Goal: Ask a question: Seek information or help from site administrators or community

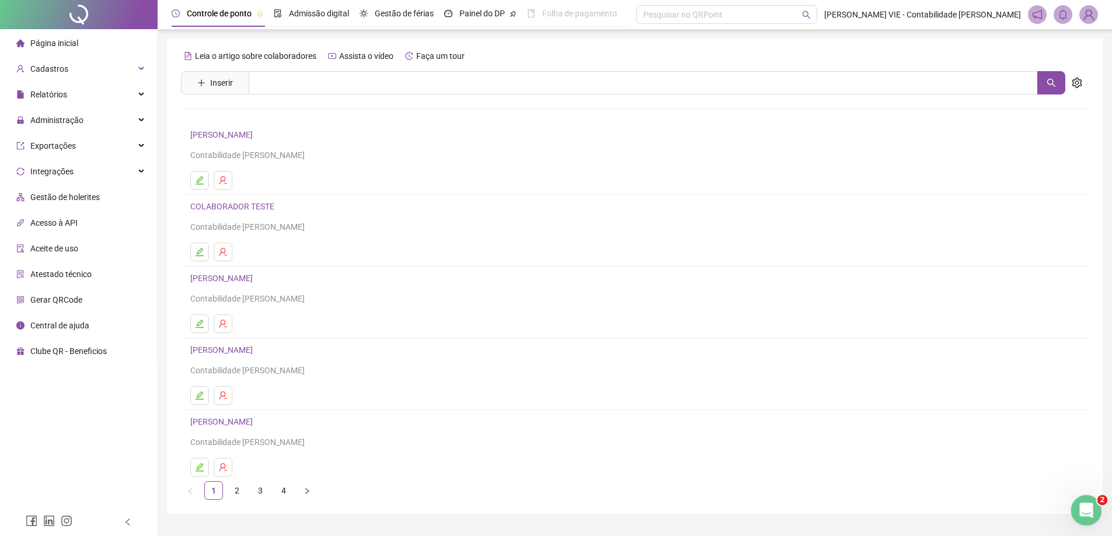
click at [1097, 519] on div "Abertura do Messenger da Intercom" at bounding box center [1084, 509] width 28 height 28
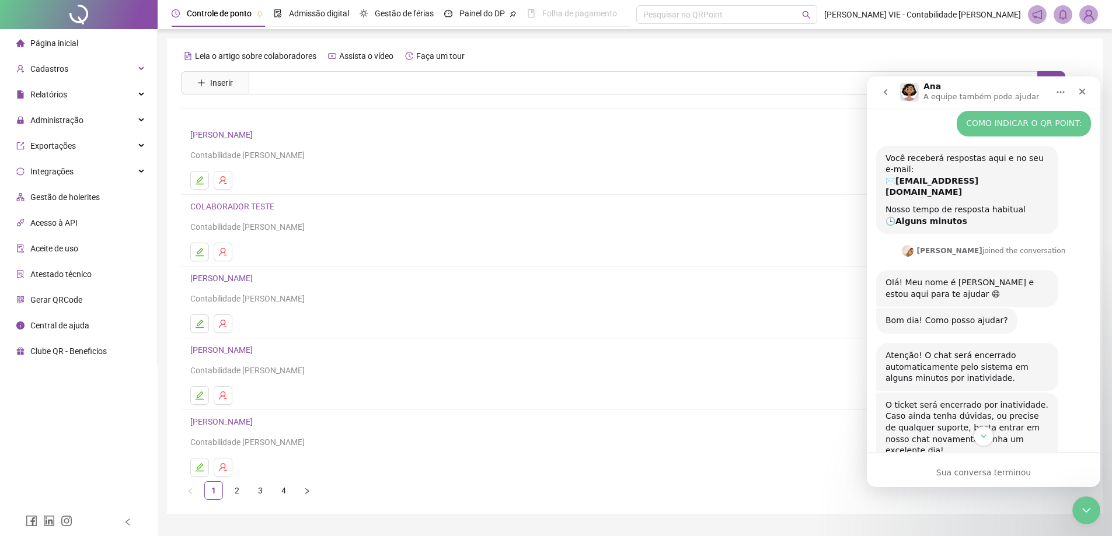
scroll to position [57, 0]
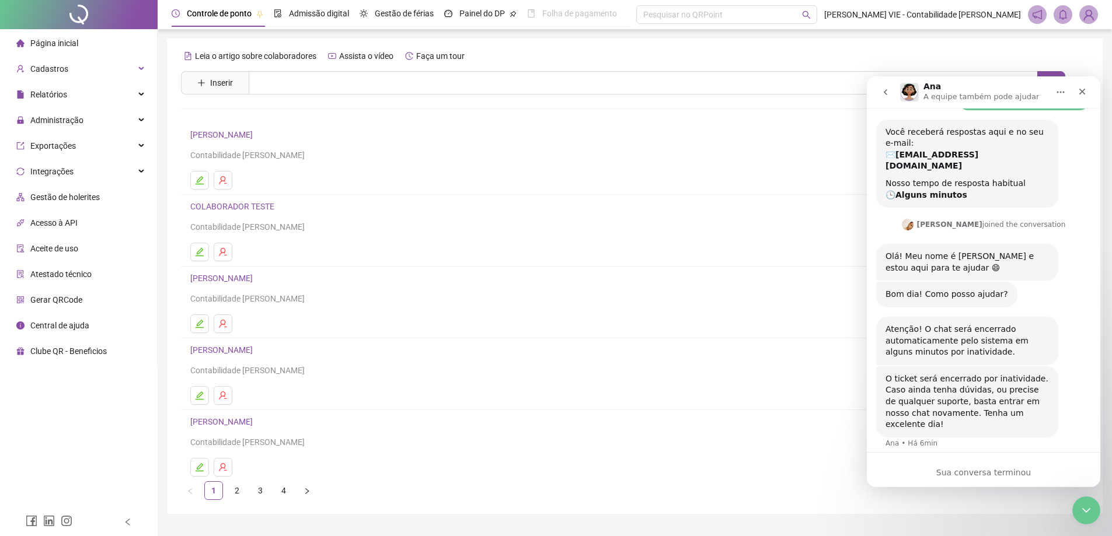
click at [882, 92] on icon "go back" at bounding box center [884, 92] width 9 height 9
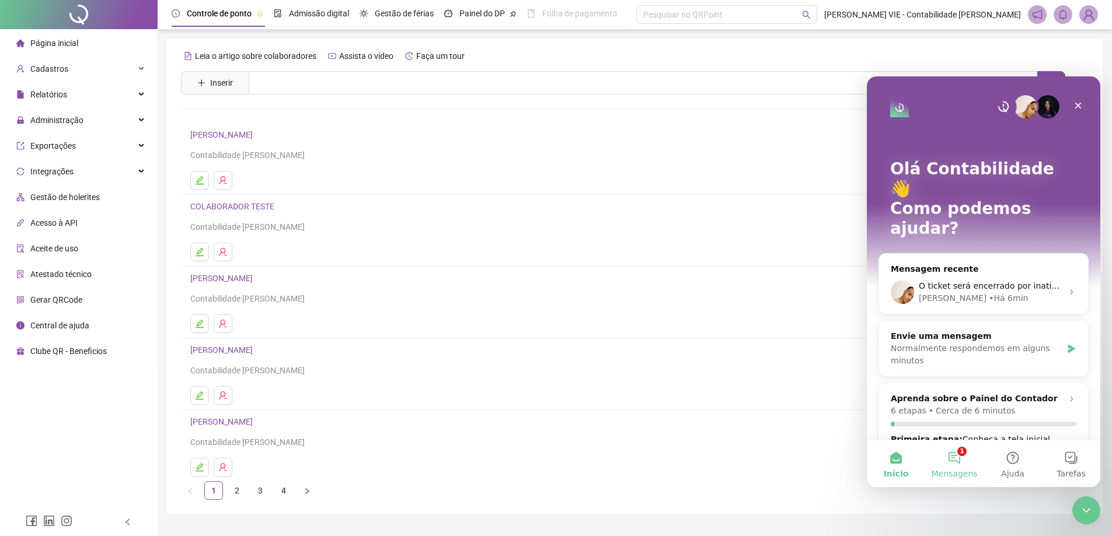
click at [952, 459] on button "1 Mensagens" at bounding box center [954, 464] width 58 height 47
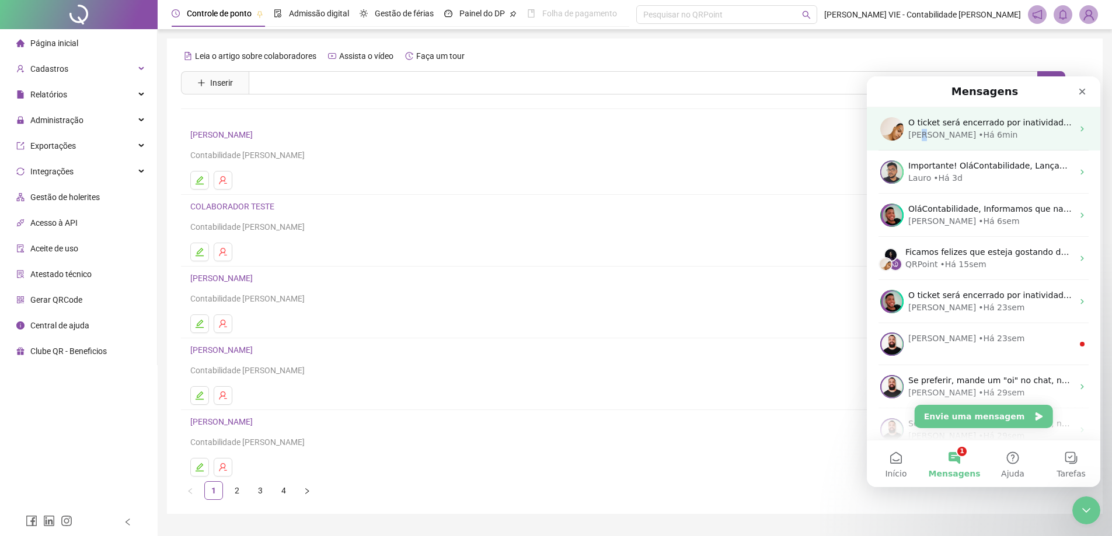
click at [925, 131] on div "[PERSON_NAME]" at bounding box center [942, 135] width 68 height 12
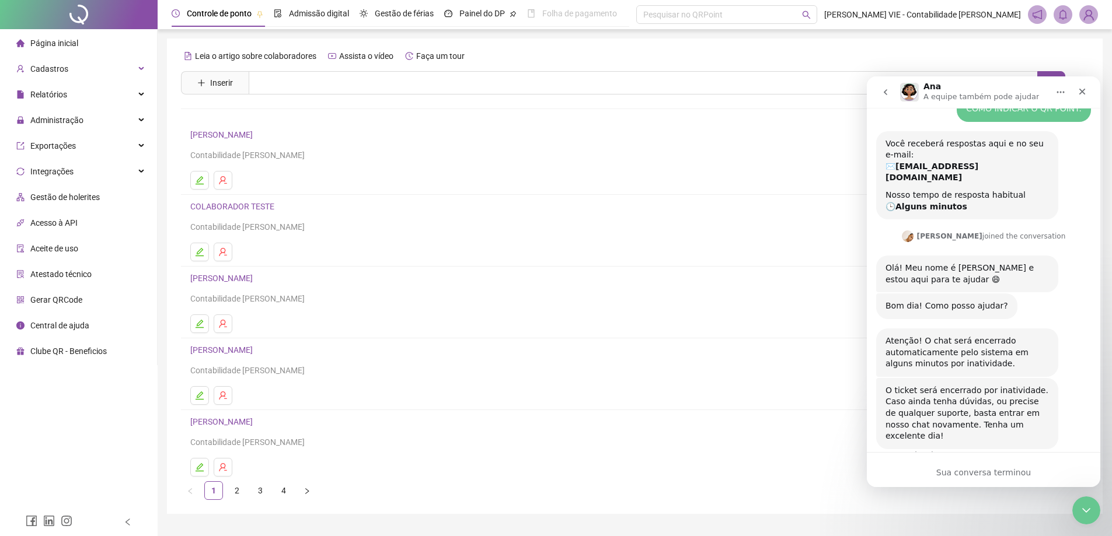
scroll to position [57, 0]
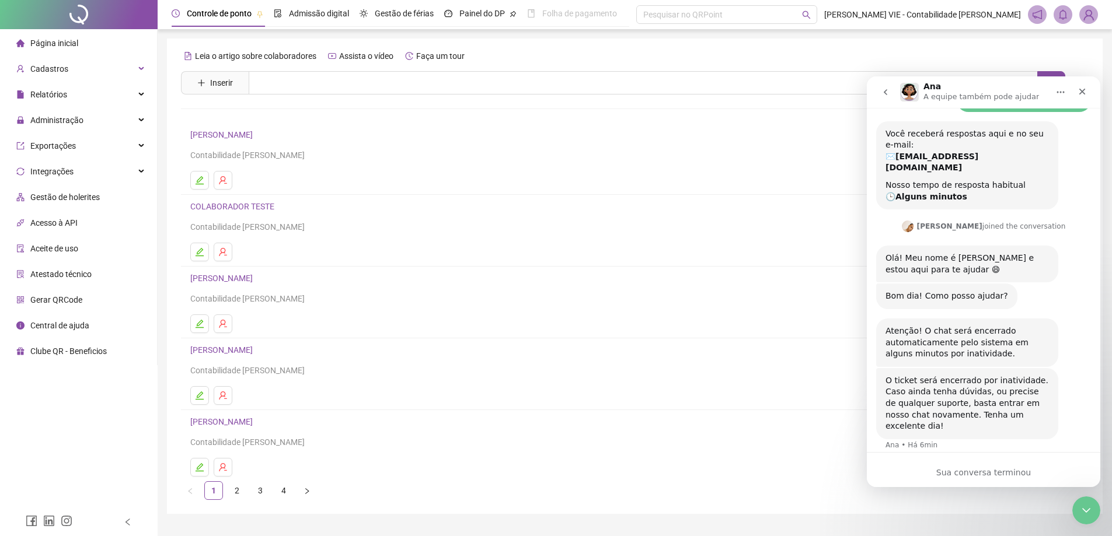
click at [883, 89] on icon "go back" at bounding box center [884, 92] width 9 height 9
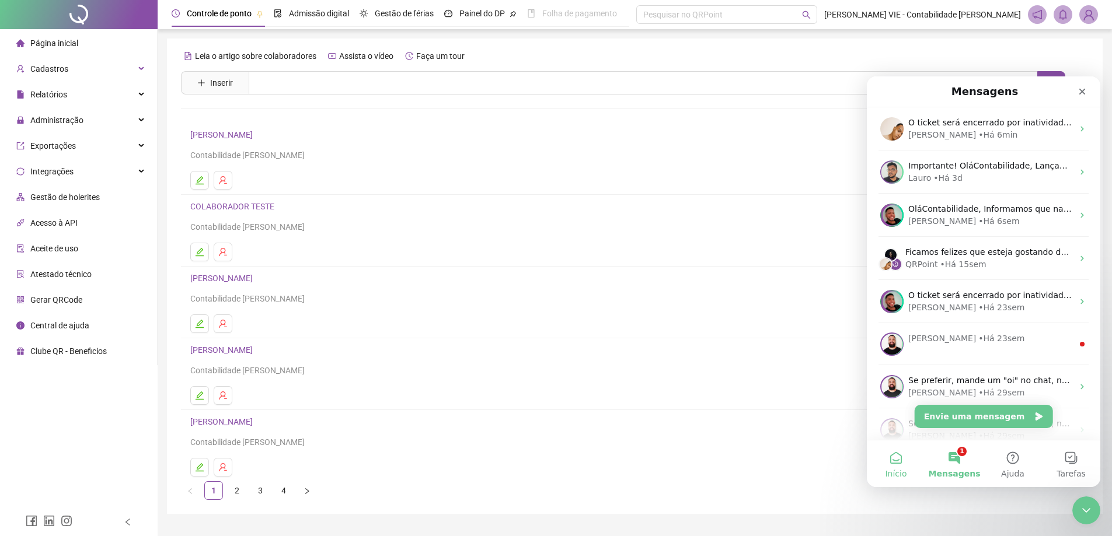
click at [894, 467] on button "Início" at bounding box center [895, 464] width 58 height 47
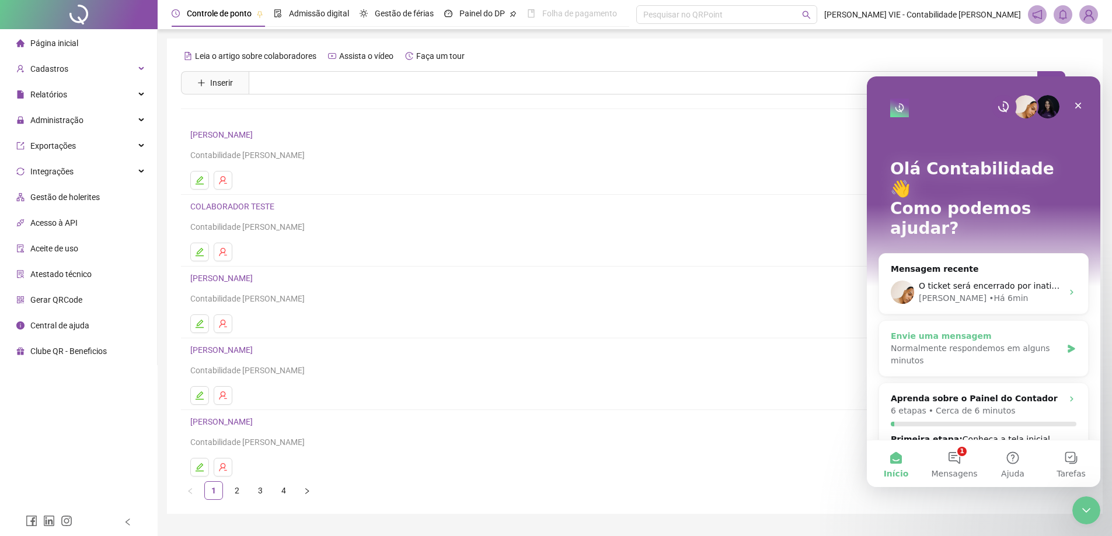
click at [1053, 342] on div "Normalmente respondemos em alguns minutos" at bounding box center [975, 354] width 171 height 25
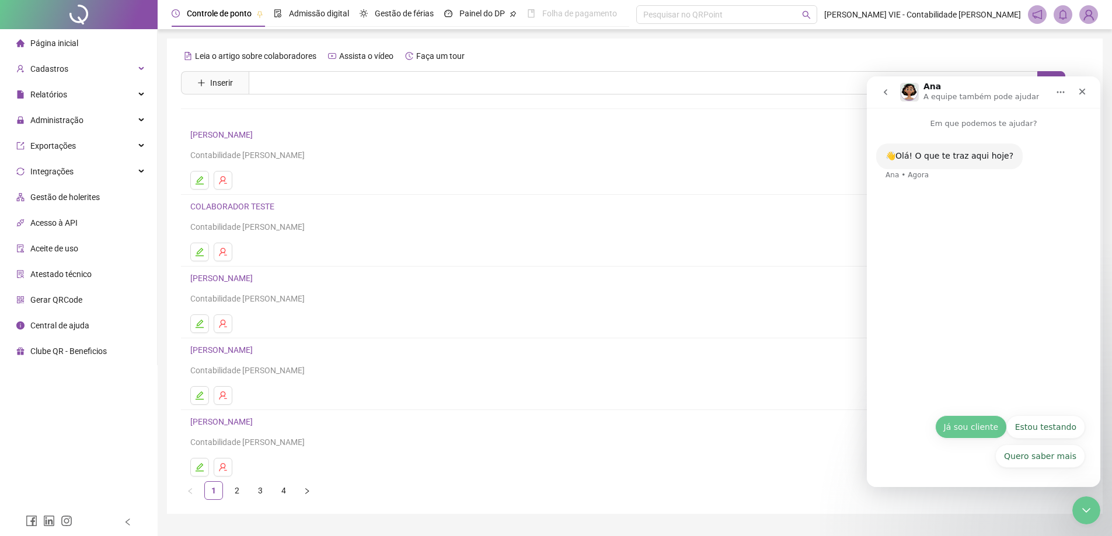
click at [969, 438] on button "Já sou cliente" at bounding box center [971, 426] width 72 height 23
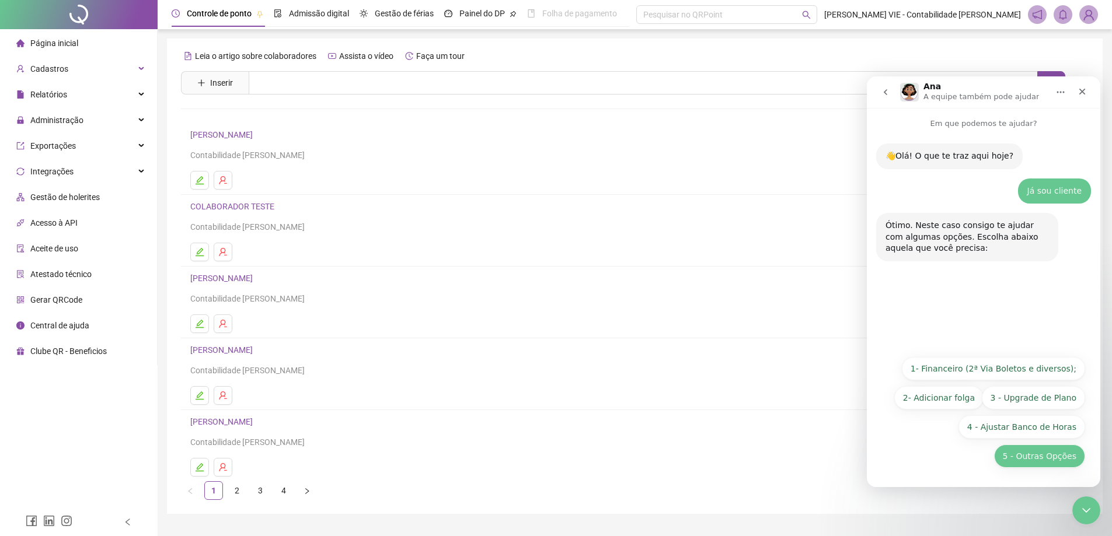
drag, startPoint x: 1026, startPoint y: 463, endPoint x: 1983, endPoint y: 558, distance: 961.6
click at [1026, 463] on button "5 - Outras Opções" at bounding box center [1039, 456] width 91 height 23
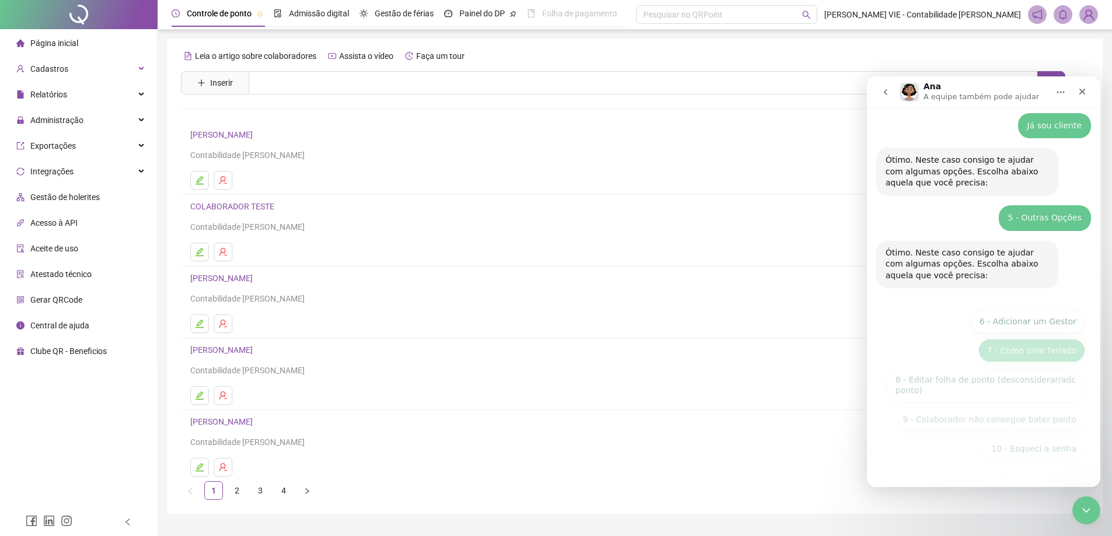
scroll to position [87, 0]
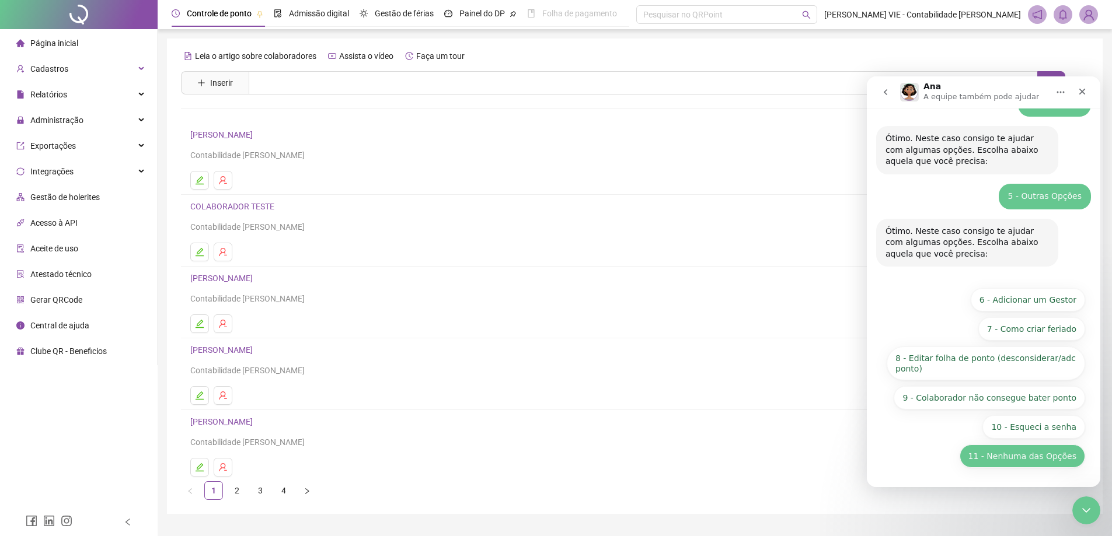
click at [1001, 459] on button "11 - Nenhuma das Opções" at bounding box center [1021, 456] width 125 height 23
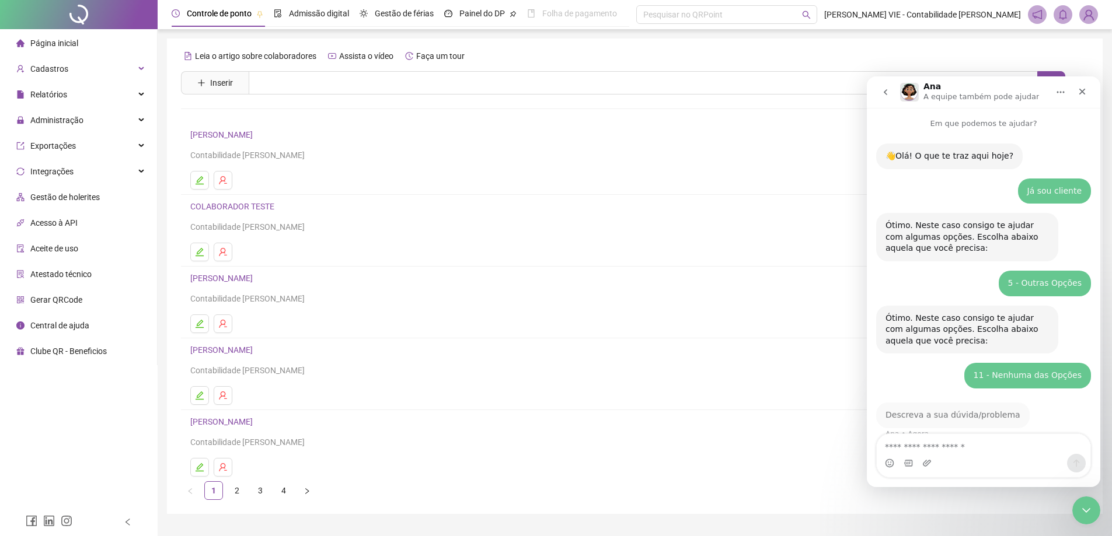
scroll to position [14, 0]
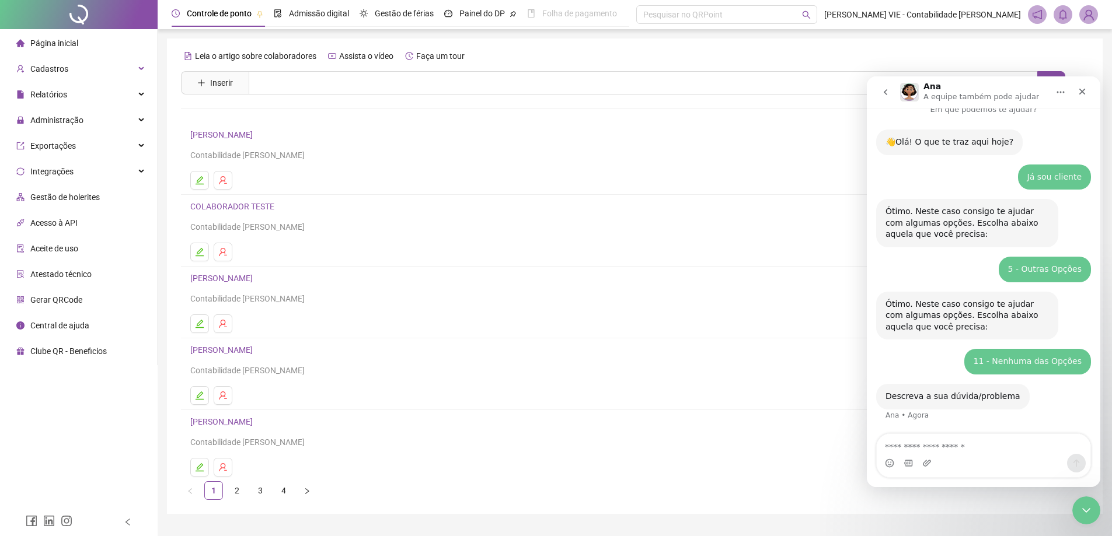
click at [993, 445] on textarea "Envie uma mensagem..." at bounding box center [983, 444] width 214 height 20
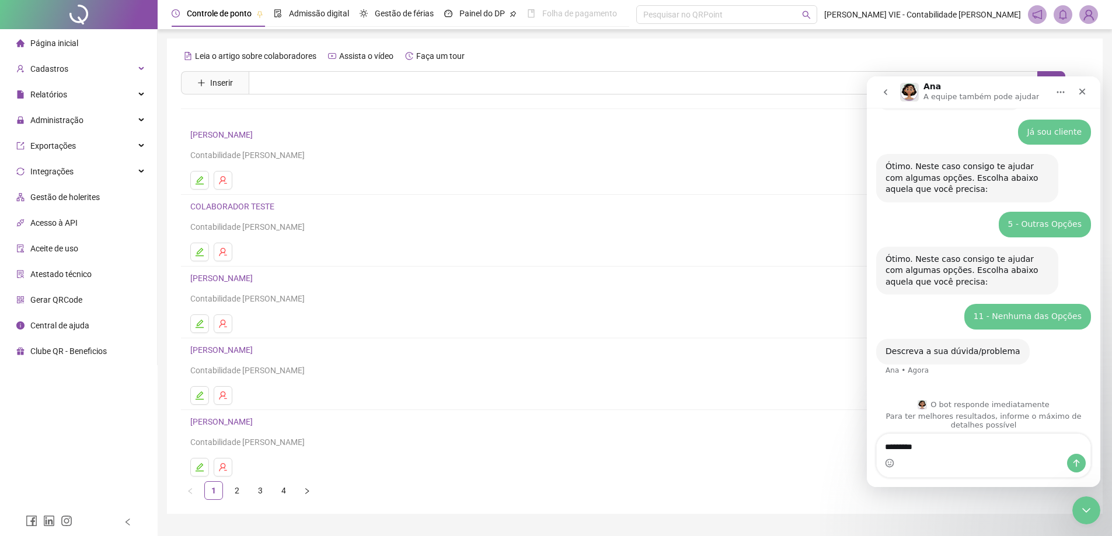
scroll to position [67, 0]
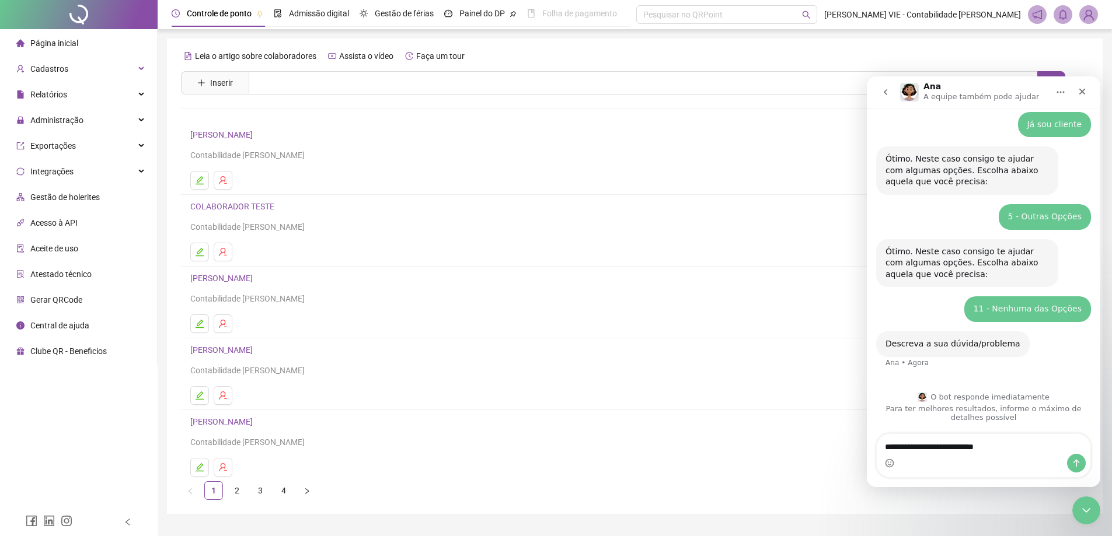
type textarea "**********"
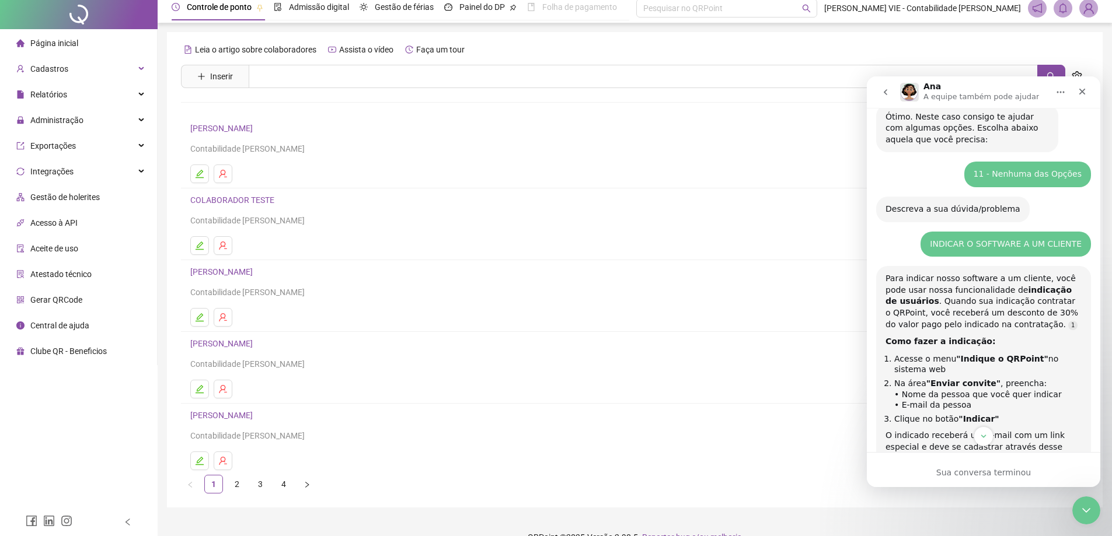
scroll to position [0, 0]
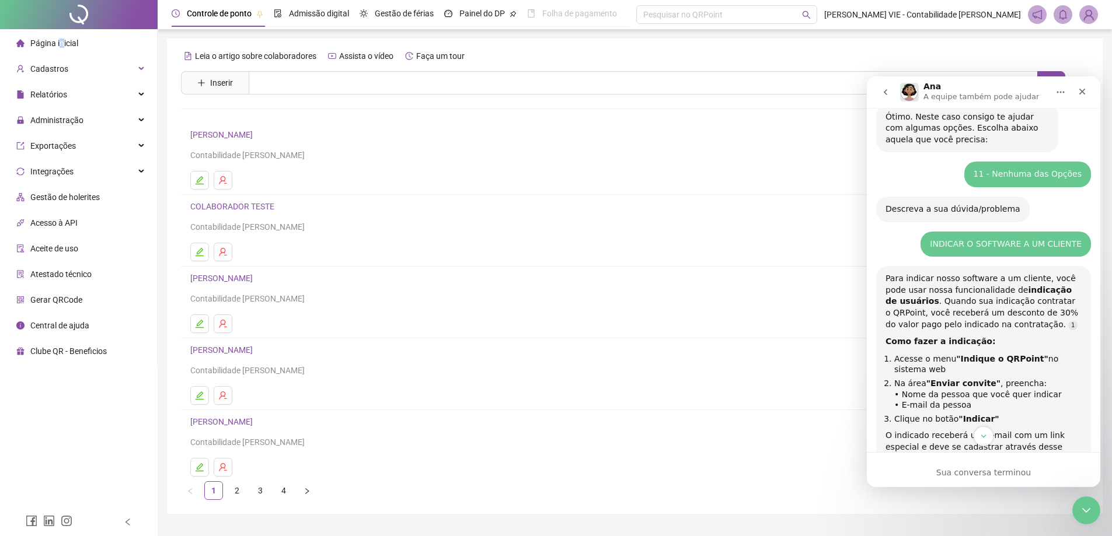
click at [61, 41] on span "Página inicial" at bounding box center [54, 43] width 48 height 9
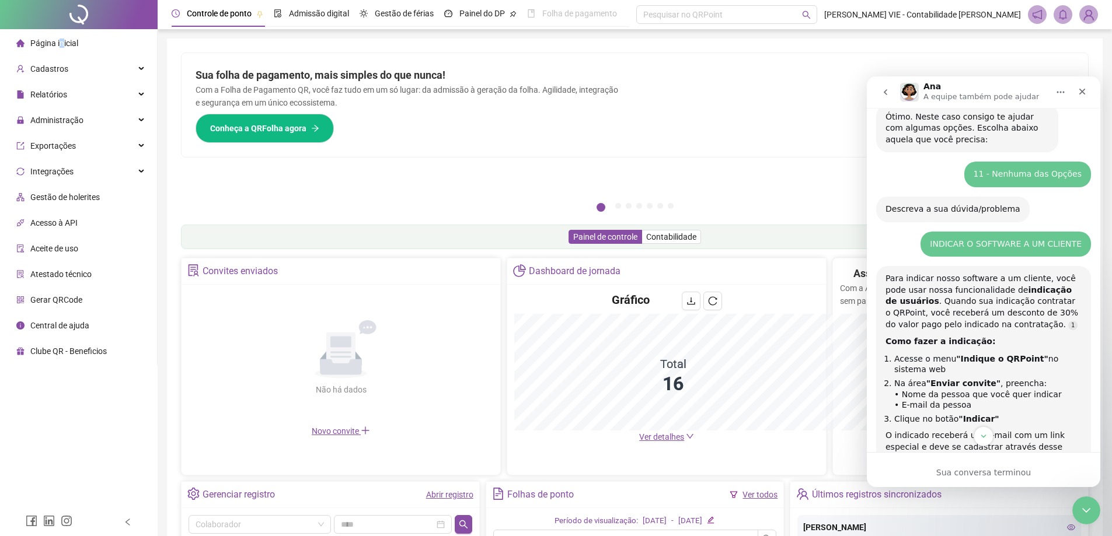
scroll to position [408, 0]
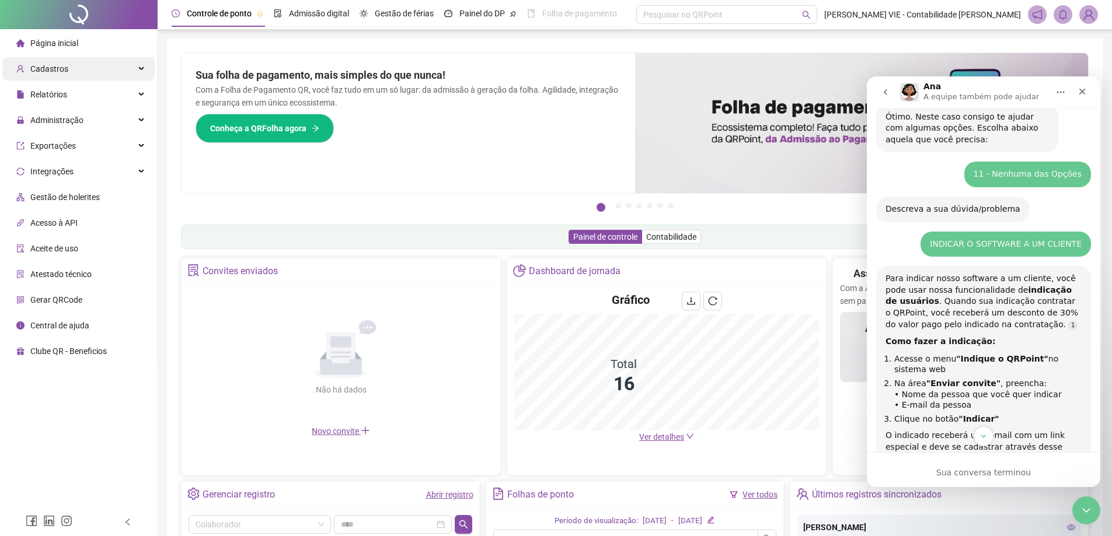
click at [73, 68] on div "Cadastros" at bounding box center [78, 68] width 152 height 23
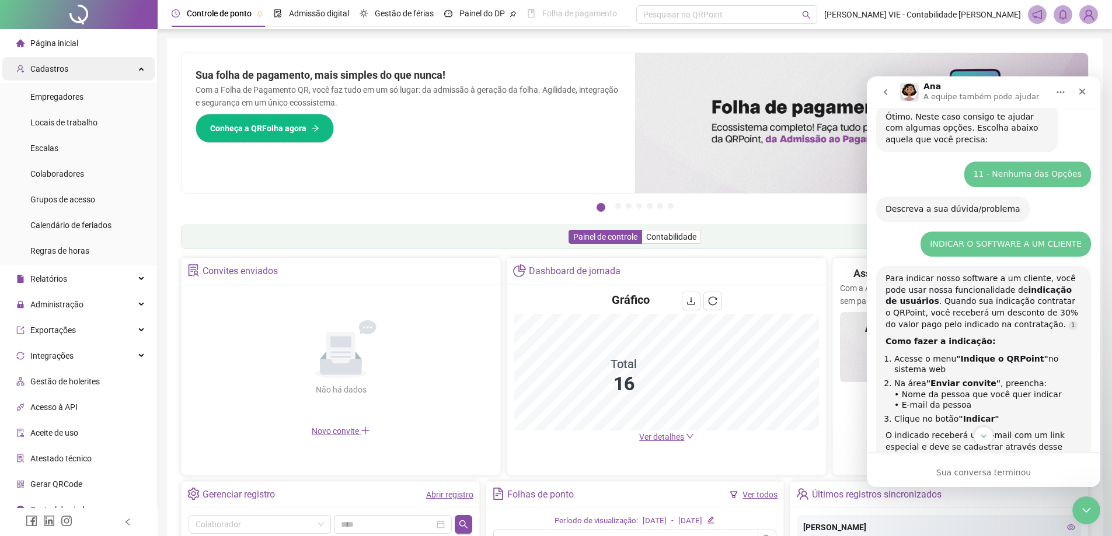
click at [74, 68] on div "Cadastros" at bounding box center [78, 68] width 152 height 23
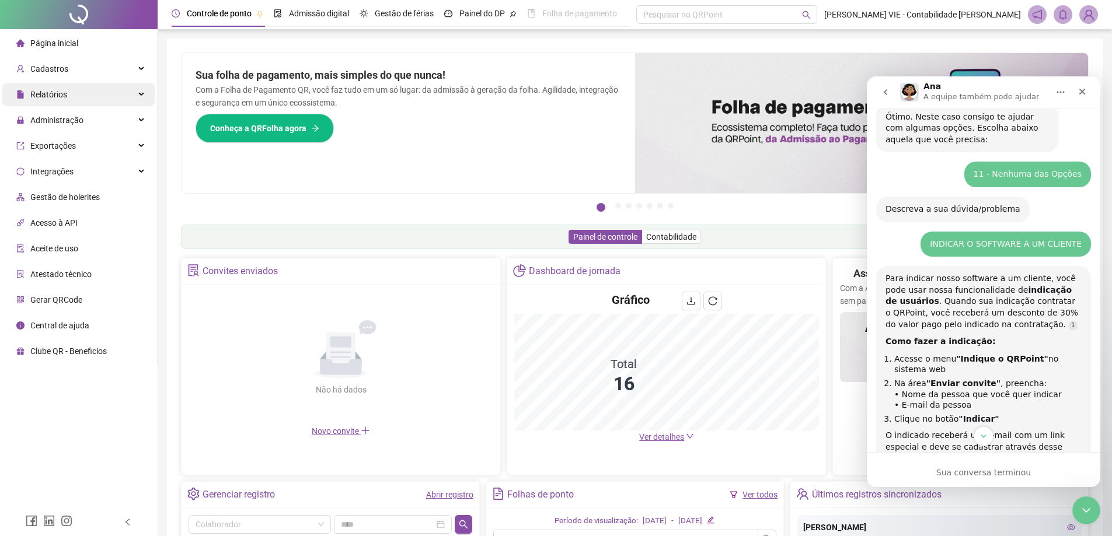
click at [83, 89] on div "Relatórios" at bounding box center [78, 94] width 152 height 23
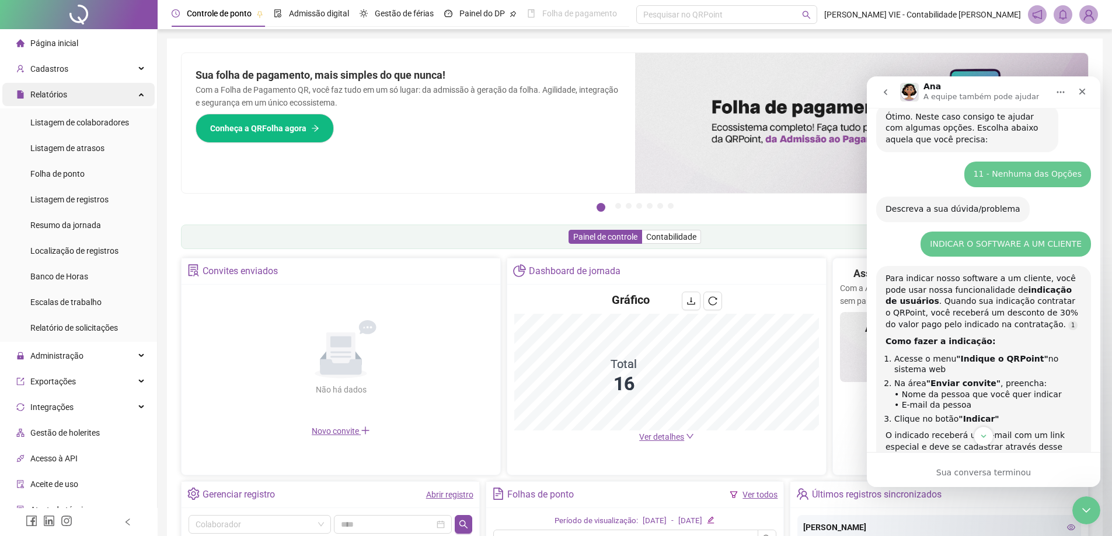
click at [83, 89] on div "Relatórios" at bounding box center [78, 94] width 152 height 23
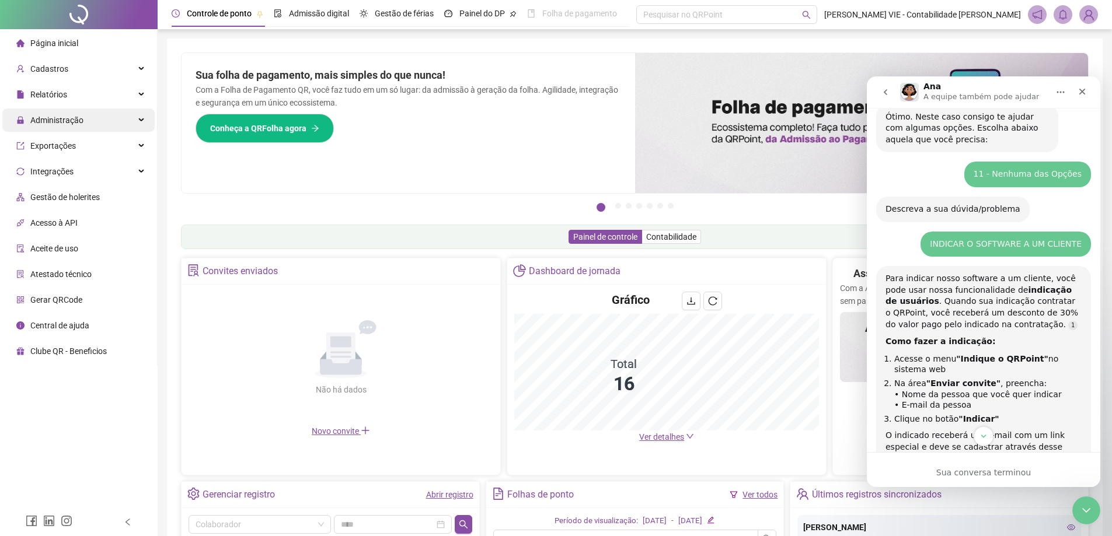
click at [86, 119] on div "Administração" at bounding box center [78, 120] width 152 height 23
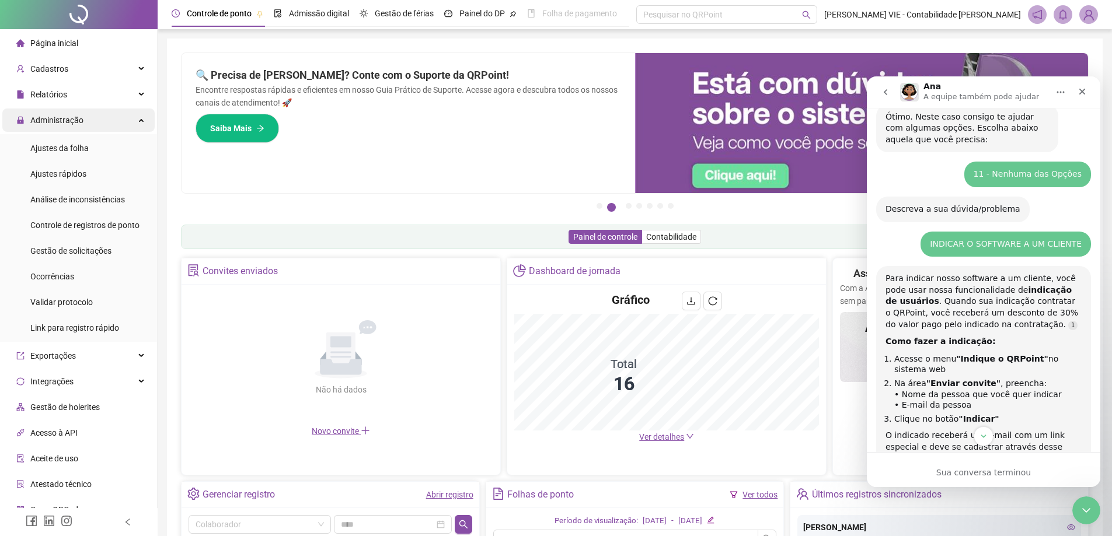
click at [86, 119] on div "Administração" at bounding box center [78, 120] width 152 height 23
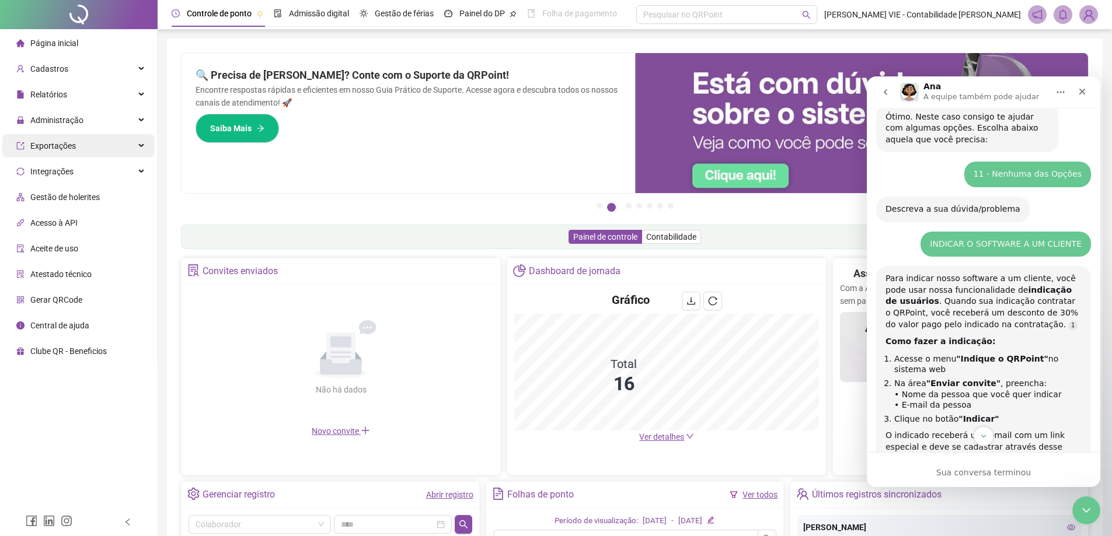
click at [93, 138] on div "Exportações" at bounding box center [78, 145] width 152 height 23
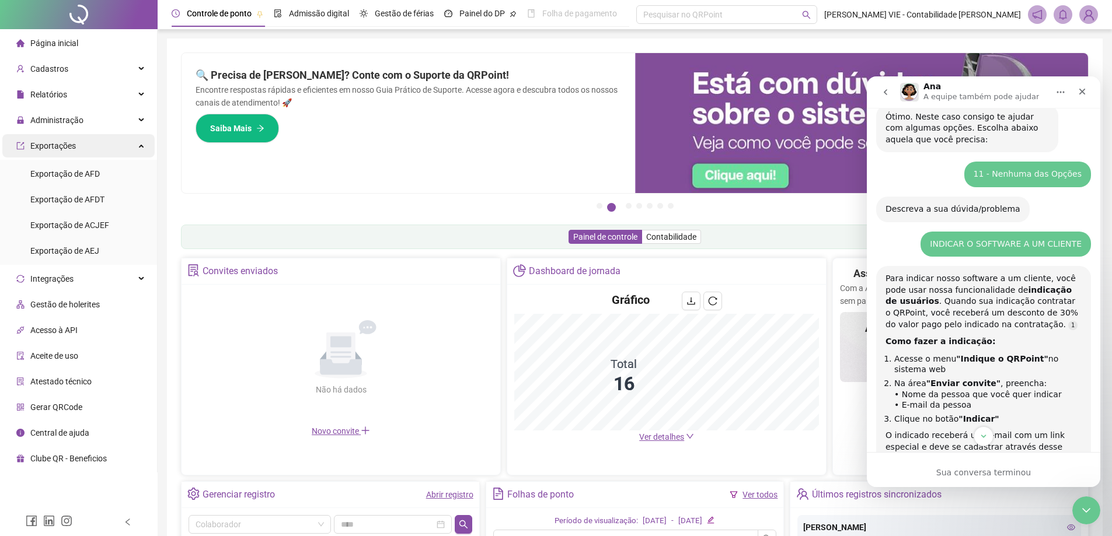
click at [93, 138] on div "Exportações" at bounding box center [78, 145] width 152 height 23
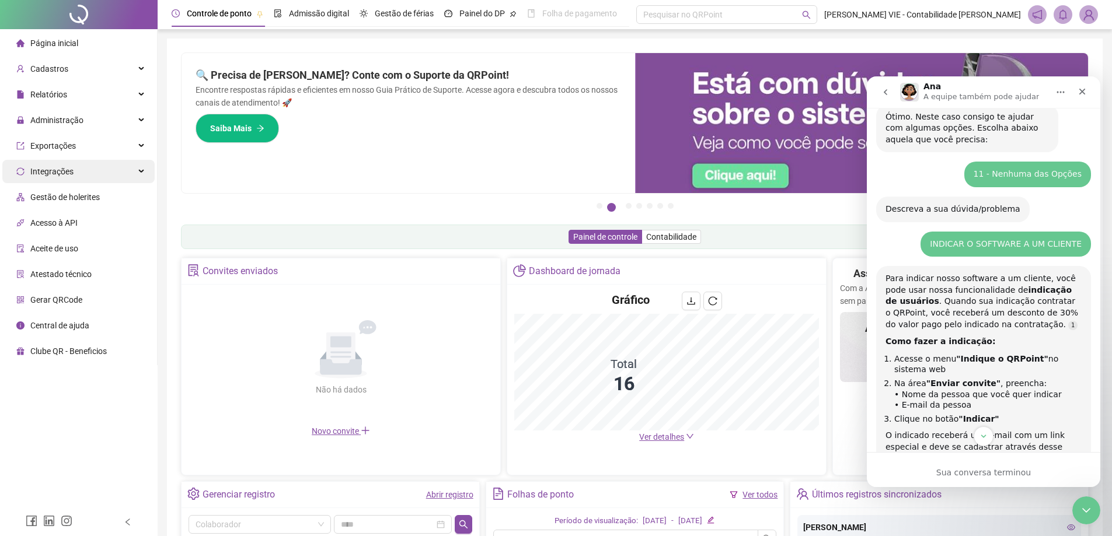
click at [105, 167] on div "Integrações" at bounding box center [78, 171] width 152 height 23
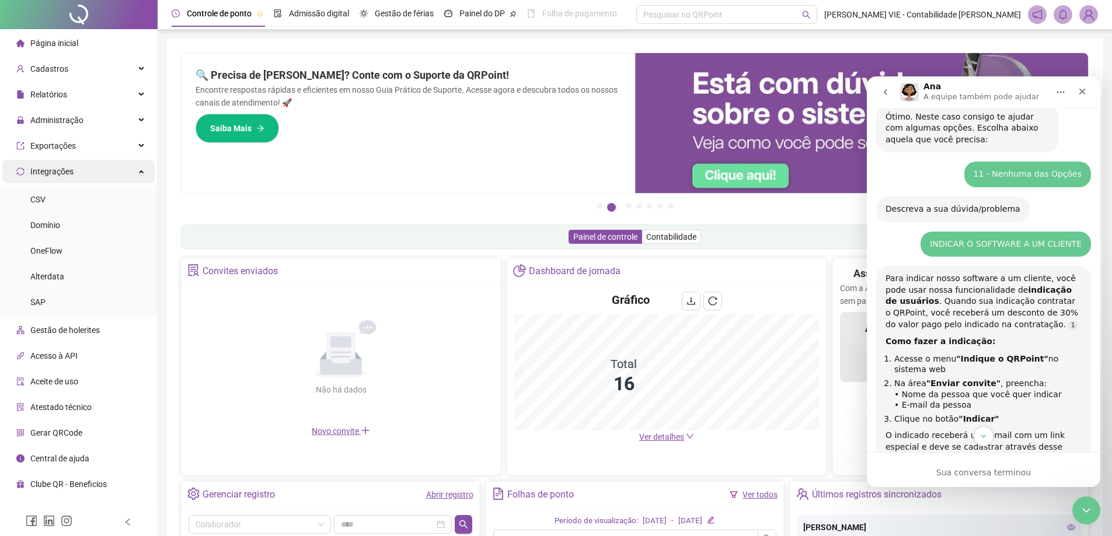
click at [105, 167] on div "Integrações" at bounding box center [78, 171] width 152 height 23
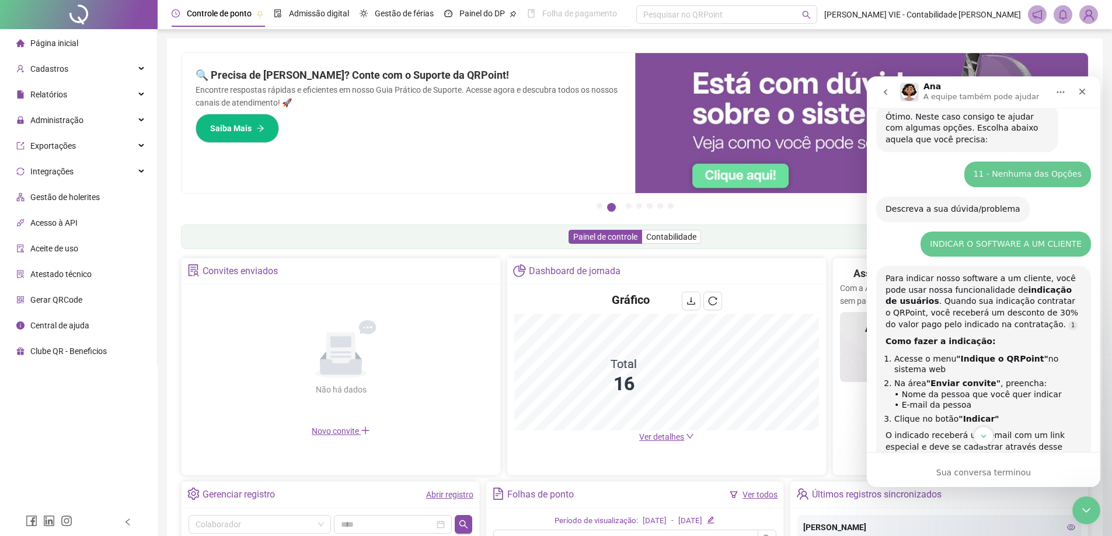
click at [45, 300] on span "Gerar QRCode" at bounding box center [56, 299] width 52 height 9
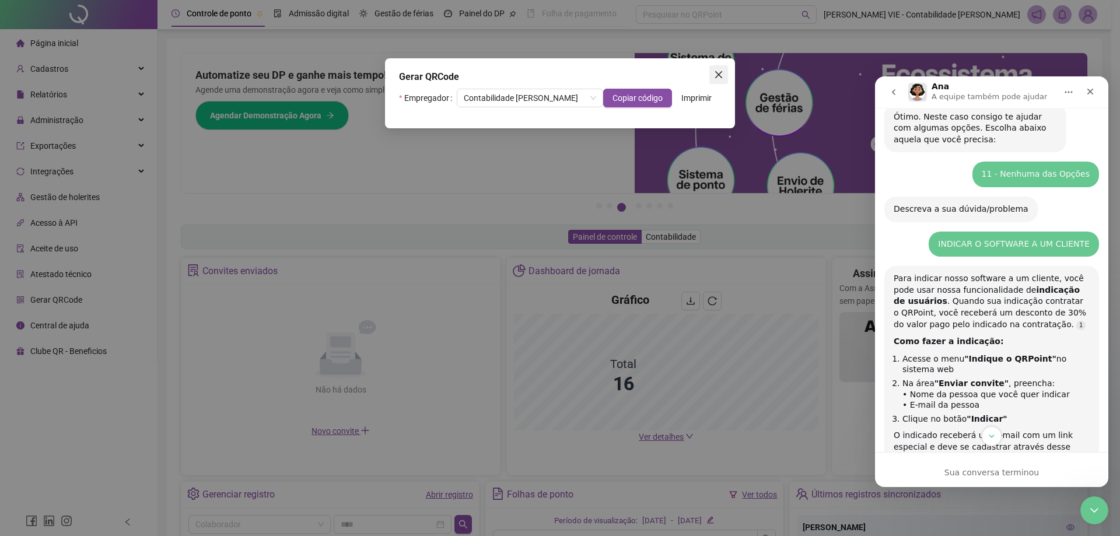
click at [719, 76] on icon "close" at bounding box center [718, 74] width 9 height 9
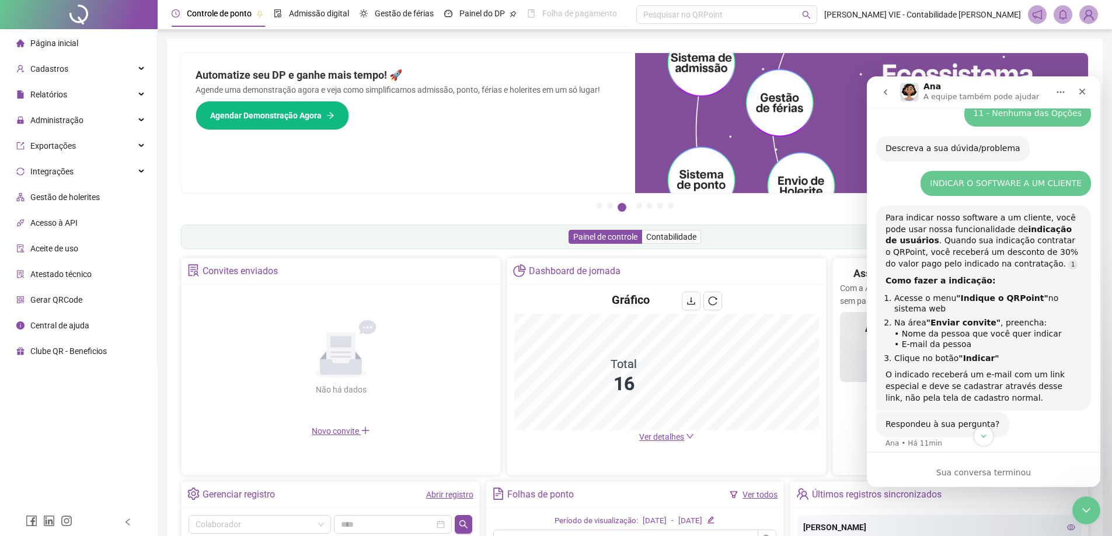
scroll to position [316, 0]
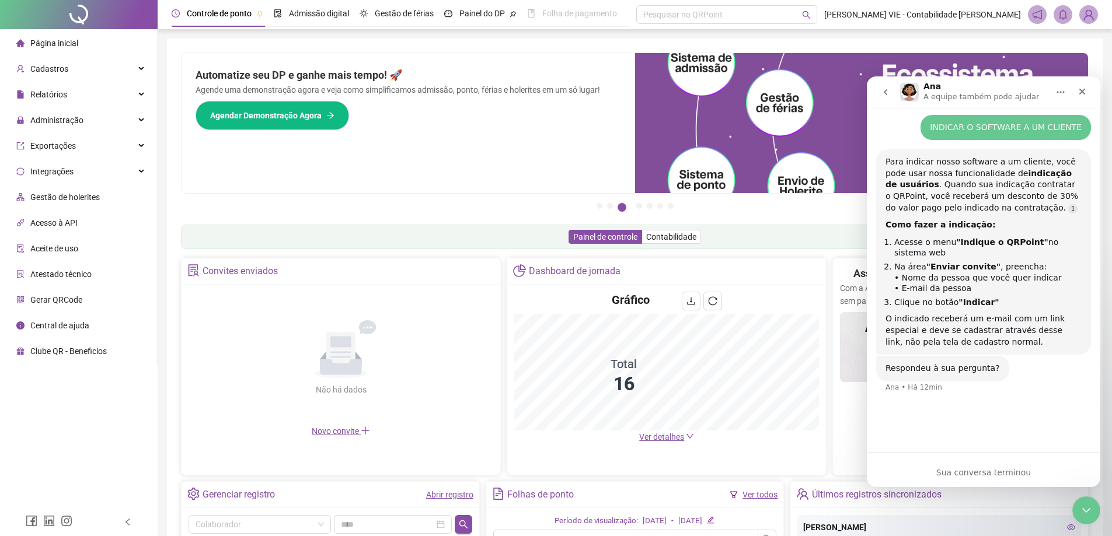
click at [963, 470] on div "Sua conversa terminou" at bounding box center [982, 473] width 233 height 12
click at [943, 427] on div "👋Olá! O que te traz aqui hoje? [PERSON_NAME] • Há 12min Já sou cliente Contabil…" at bounding box center [982, 126] width 233 height 629
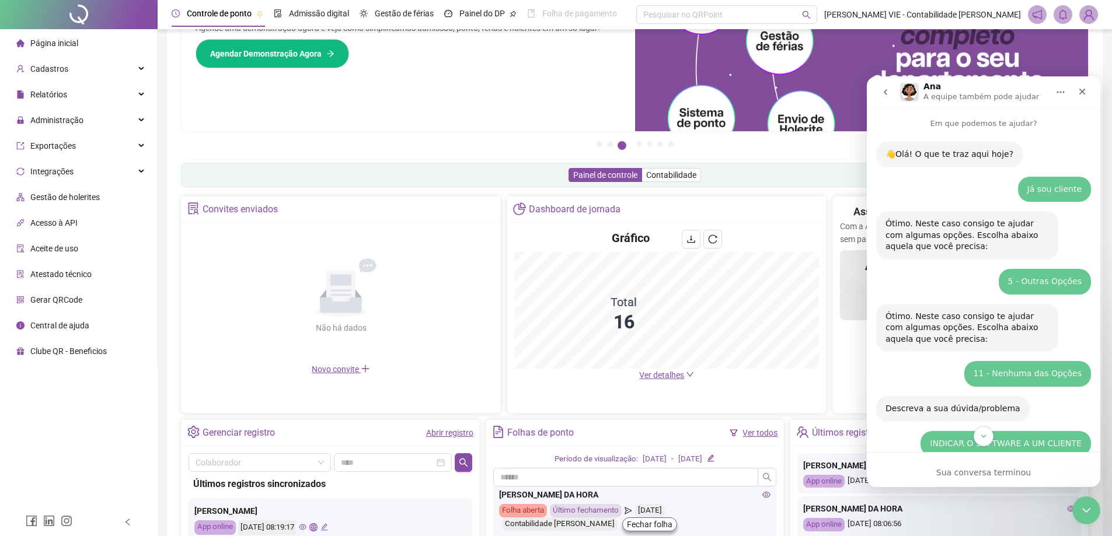
scroll to position [0, 0]
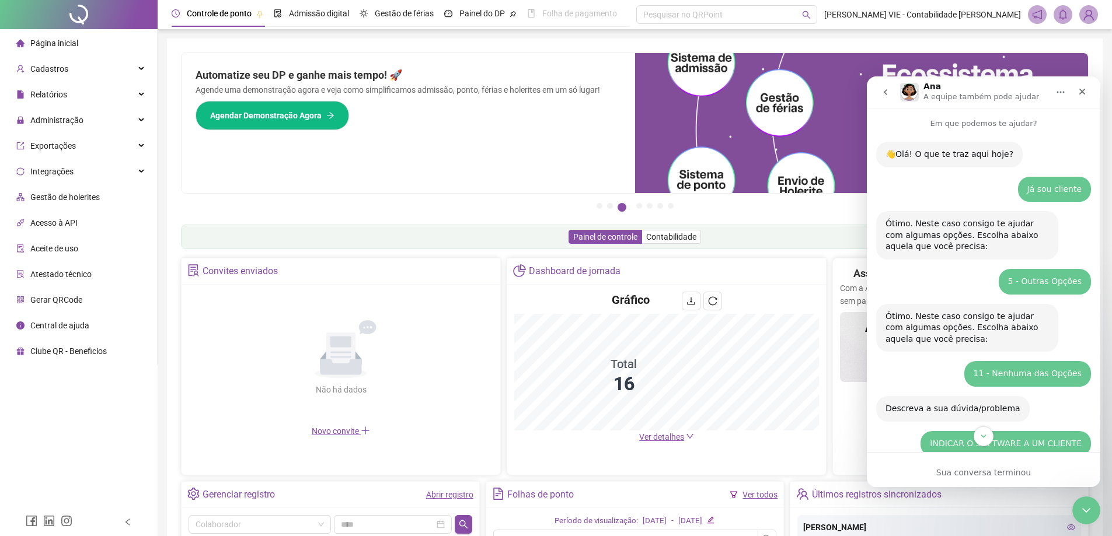
click at [74, 39] on span "Página inicial" at bounding box center [54, 43] width 48 height 9
click at [75, 96] on div "Relatórios" at bounding box center [78, 94] width 152 height 23
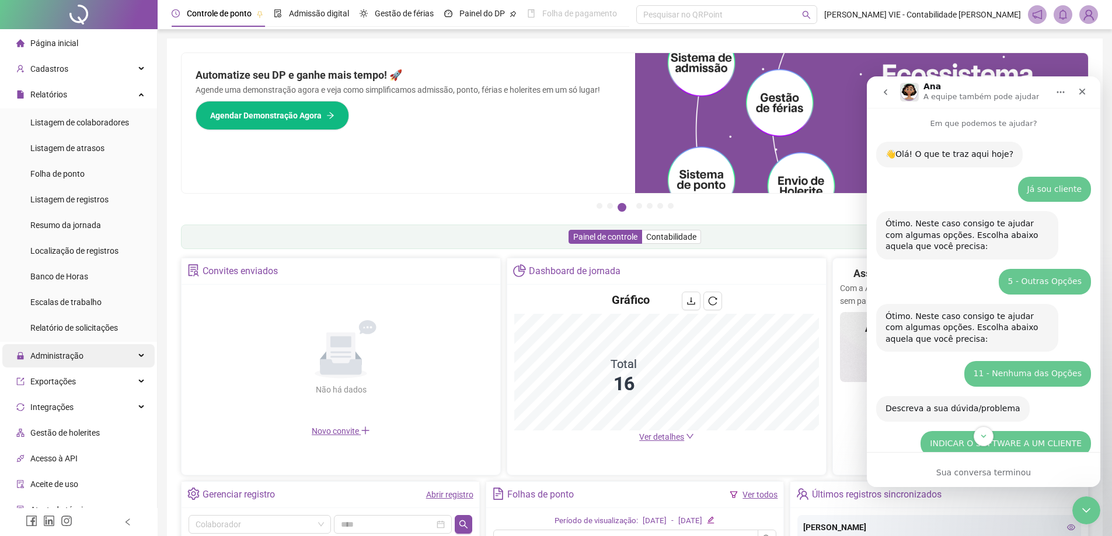
click at [98, 355] on div "Administração" at bounding box center [78, 355] width 152 height 23
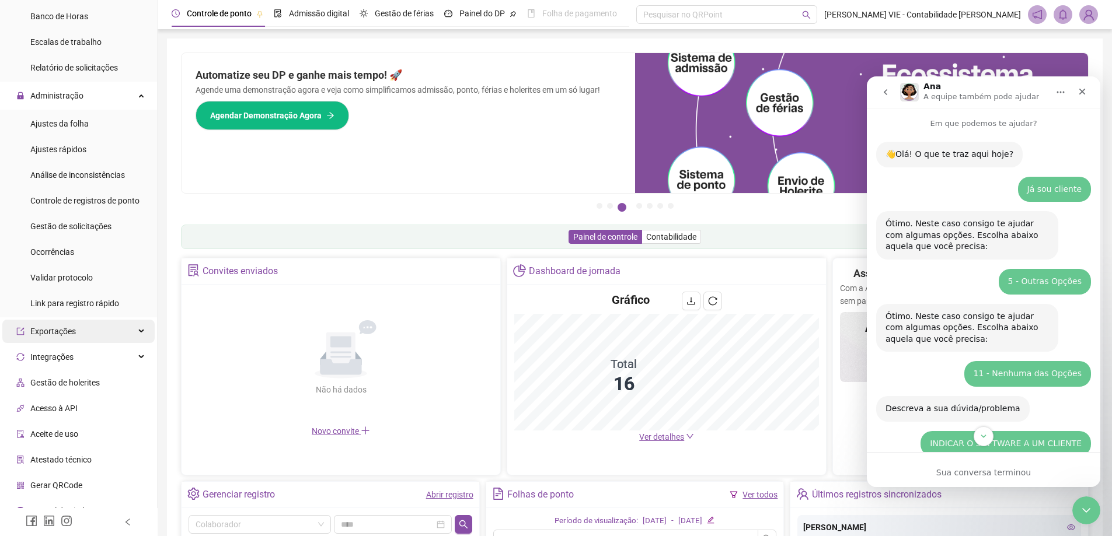
scroll to position [275, 0]
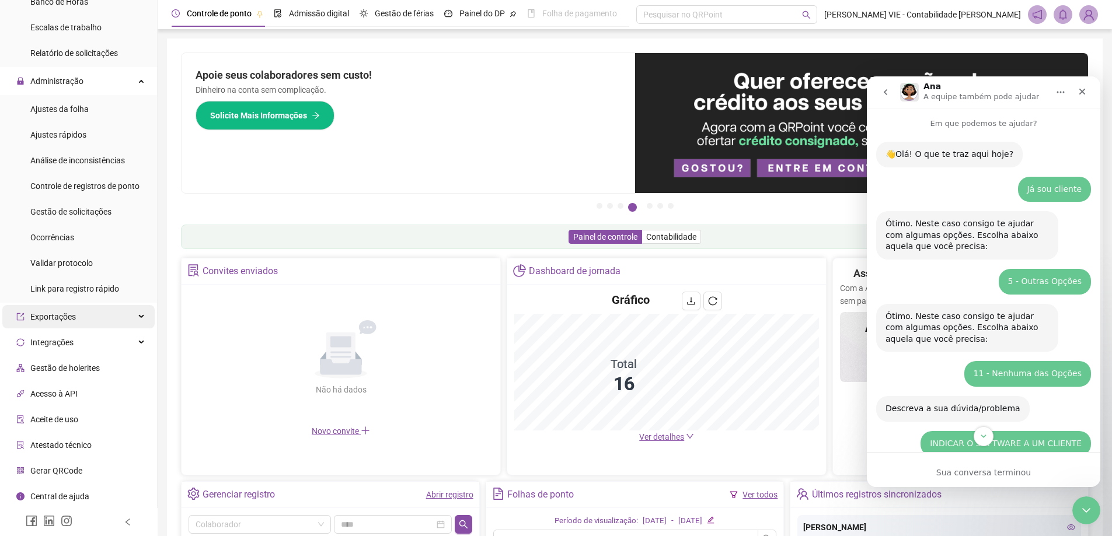
click at [111, 317] on div "Exportações" at bounding box center [78, 316] width 152 height 23
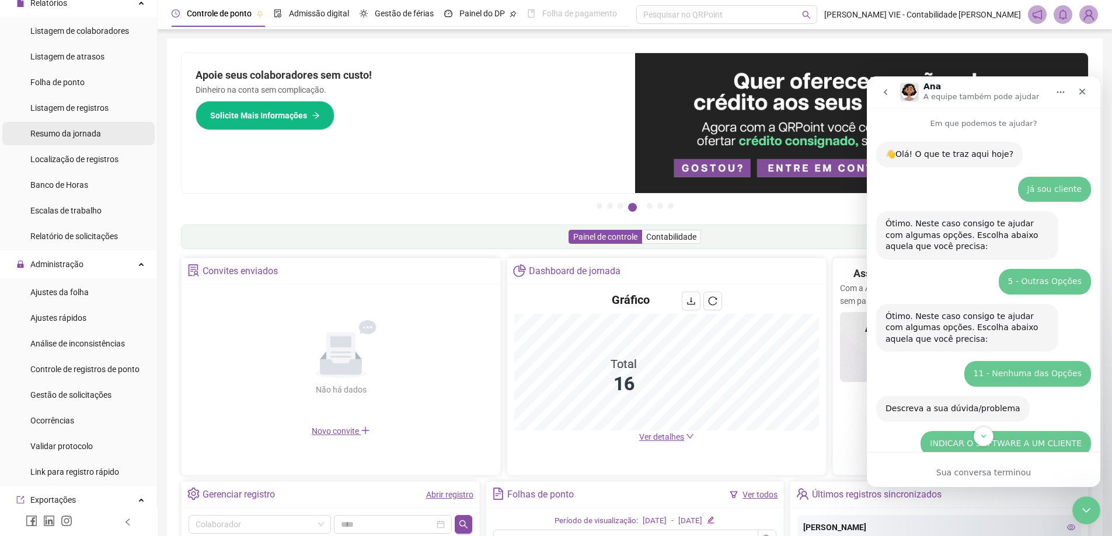
scroll to position [0, 0]
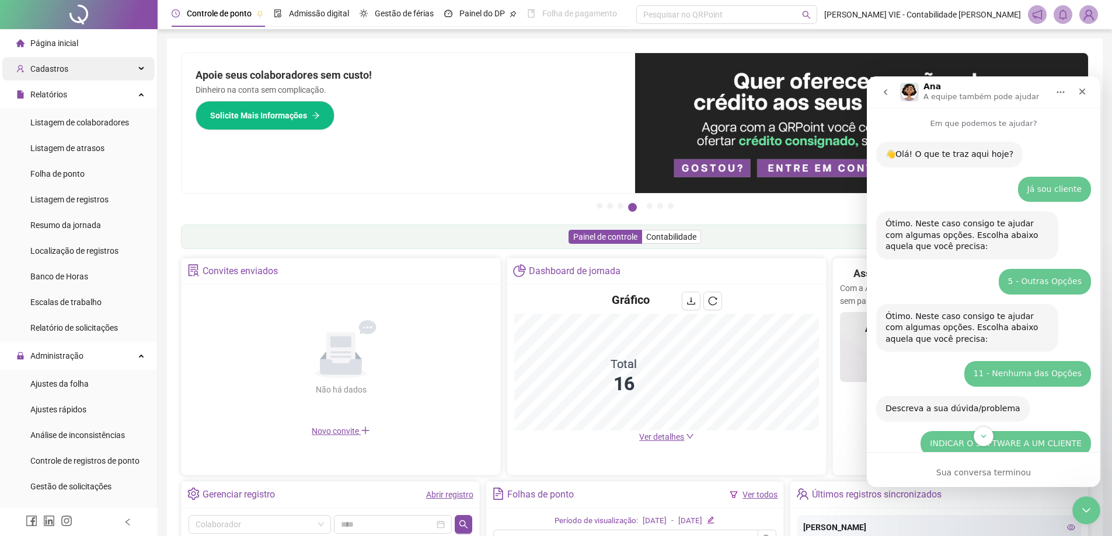
click at [63, 64] on span "Cadastros" at bounding box center [49, 68] width 38 height 9
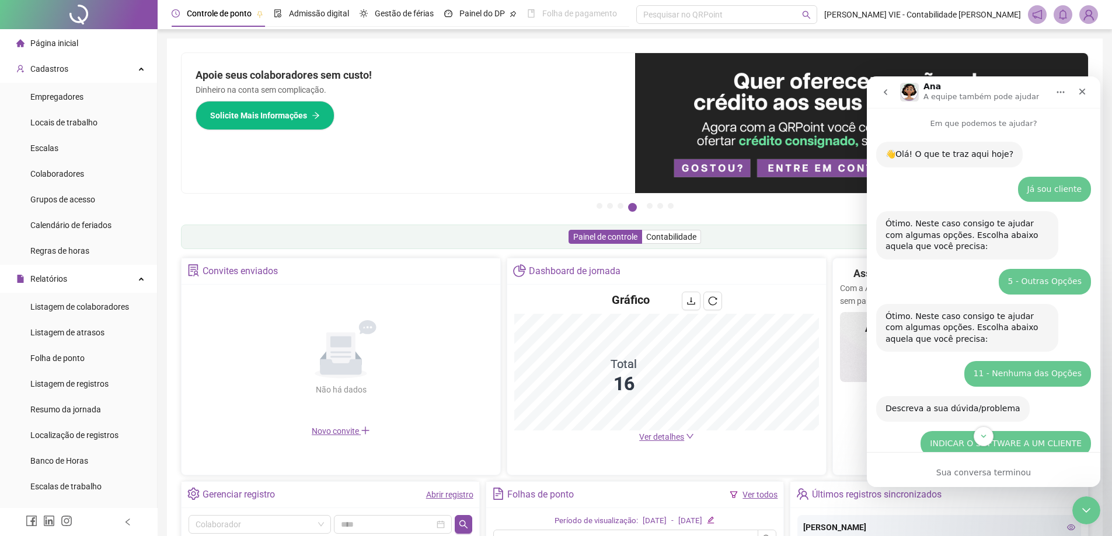
click at [110, 44] on li "Página inicial" at bounding box center [78, 43] width 152 height 23
click at [1083, 89] on icon "Fechar" at bounding box center [1081, 91] width 9 height 9
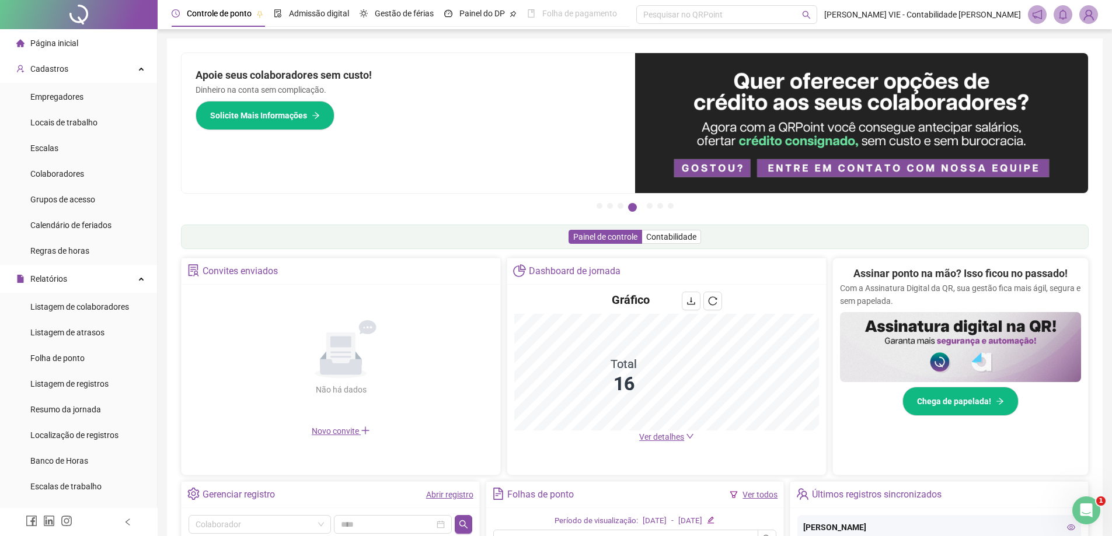
scroll to position [283, 0]
click at [1075, 517] on div "Abertura do Messenger da Intercom" at bounding box center [1084, 509] width 39 height 39
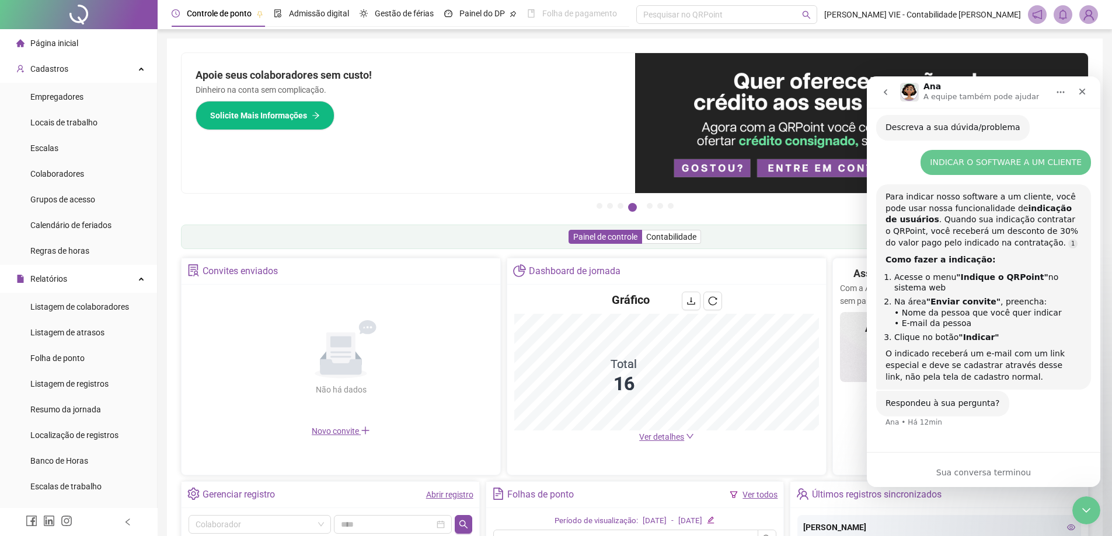
click at [952, 444] on div "👋Olá! O que te traz aqui hoje? [PERSON_NAME] • Há 13min Já sou cliente Contabil…" at bounding box center [982, 150] width 233 height 606
click at [888, 92] on icon "go back" at bounding box center [884, 92] width 9 height 9
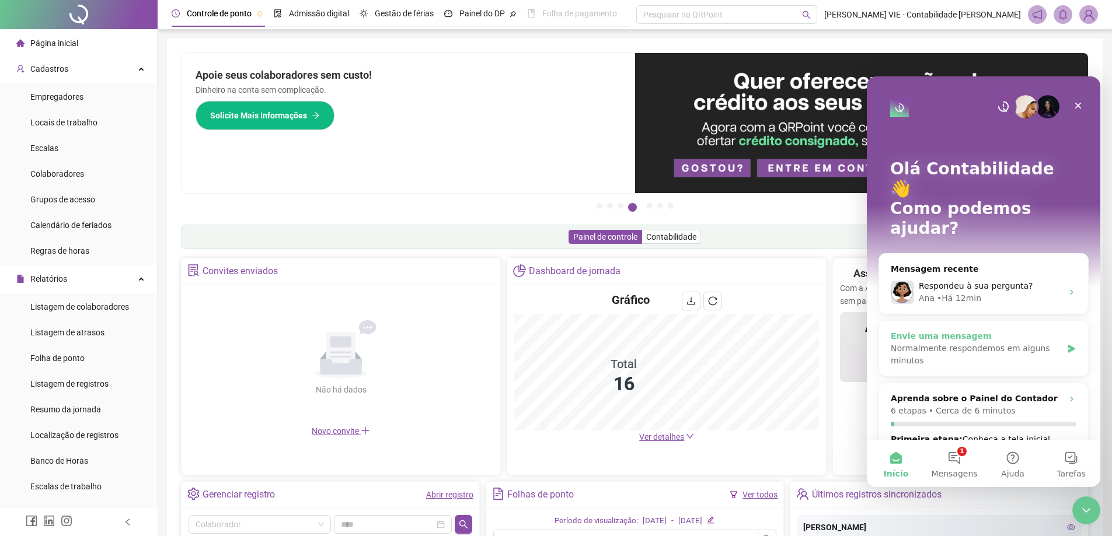
click at [969, 342] on div "Normalmente respondemos em alguns minutos" at bounding box center [975, 354] width 171 height 25
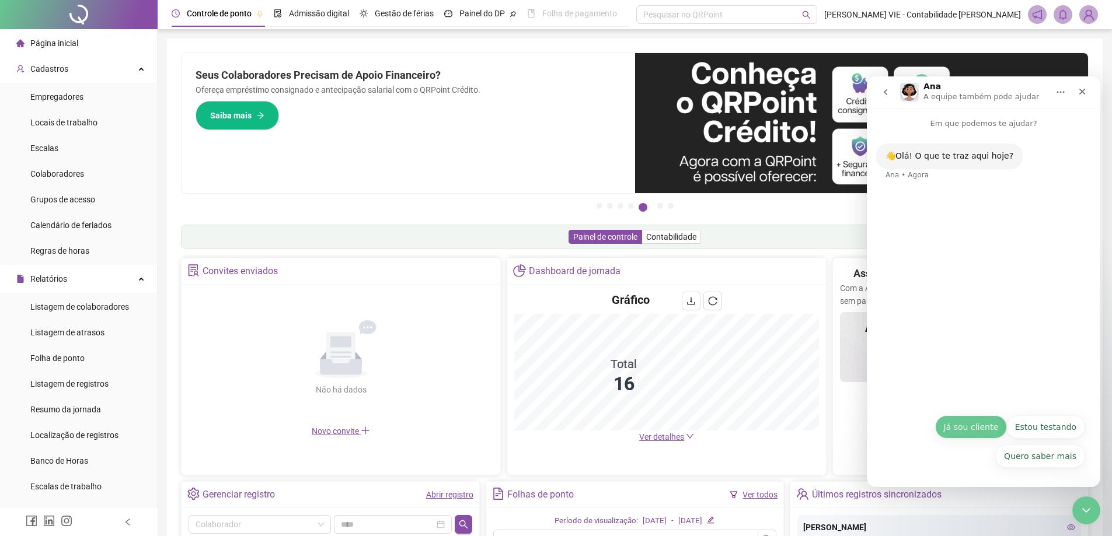
click at [971, 428] on button "Já sou cliente" at bounding box center [971, 426] width 72 height 23
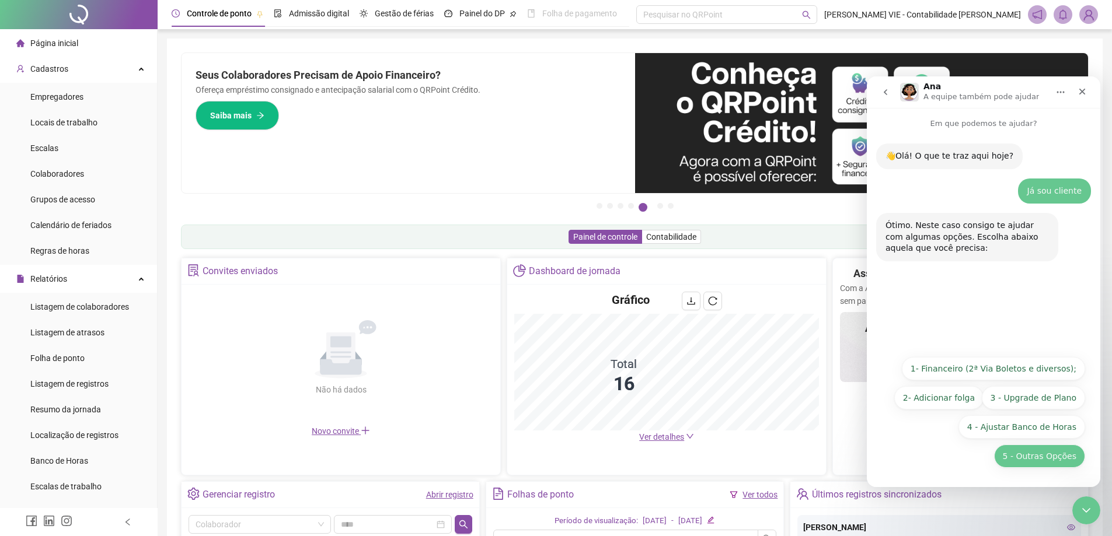
click at [1039, 459] on button "5 - Outras Opções" at bounding box center [1039, 456] width 91 height 23
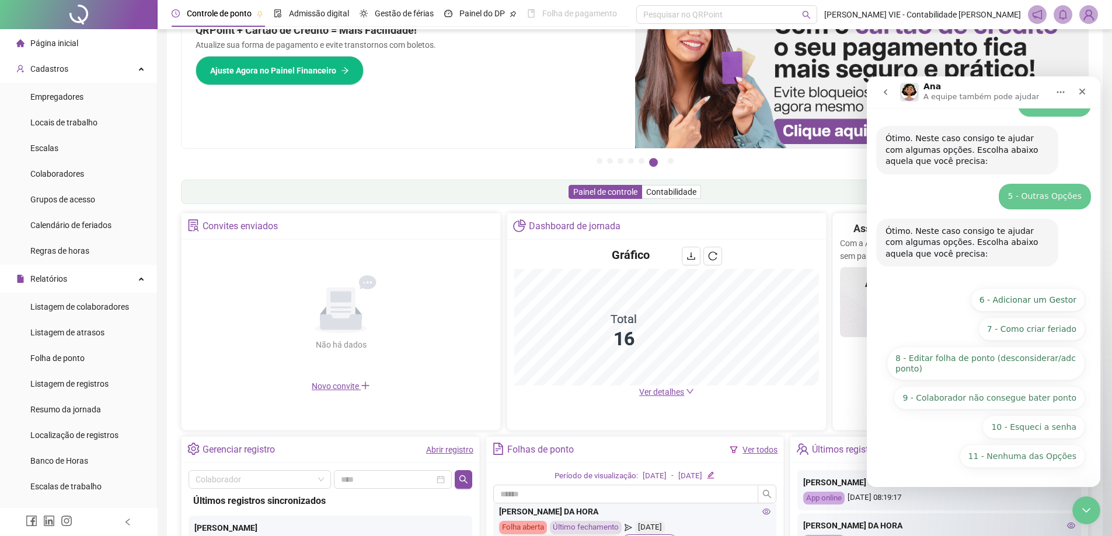
scroll to position [117, 0]
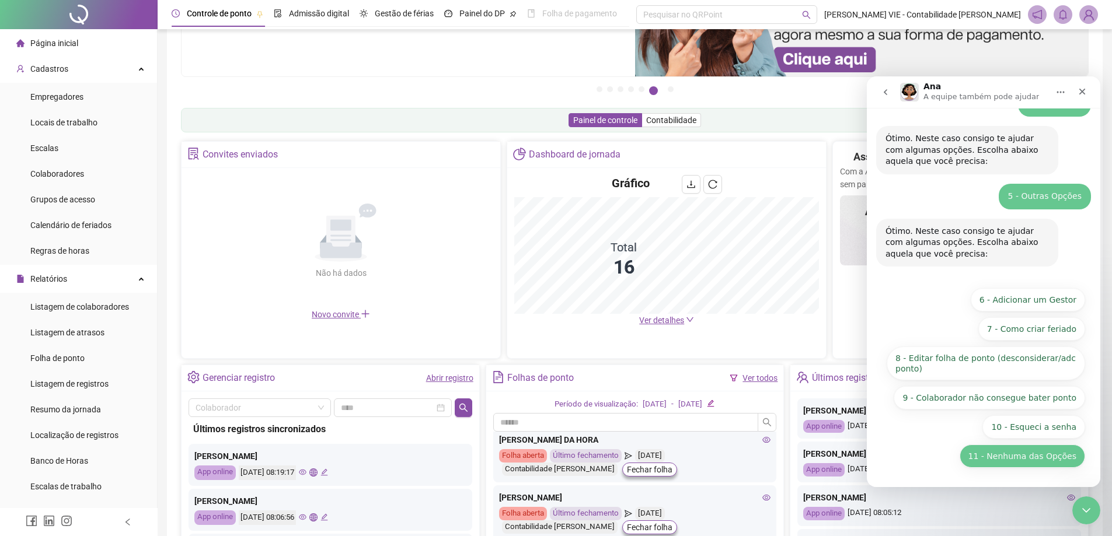
click at [1024, 456] on button "11 - Nenhuma das Opções" at bounding box center [1021, 456] width 125 height 23
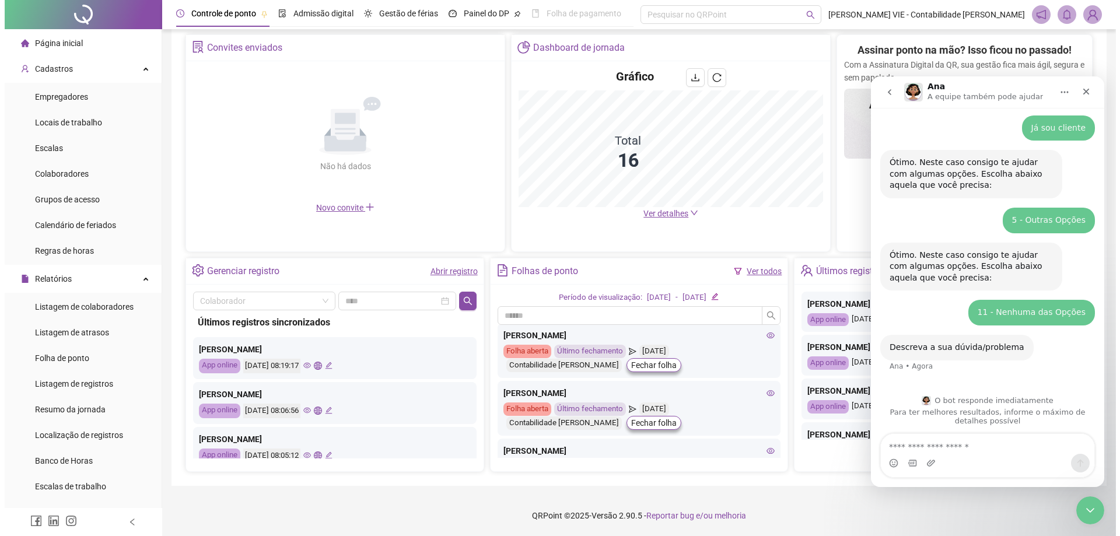
scroll to position [0, 0]
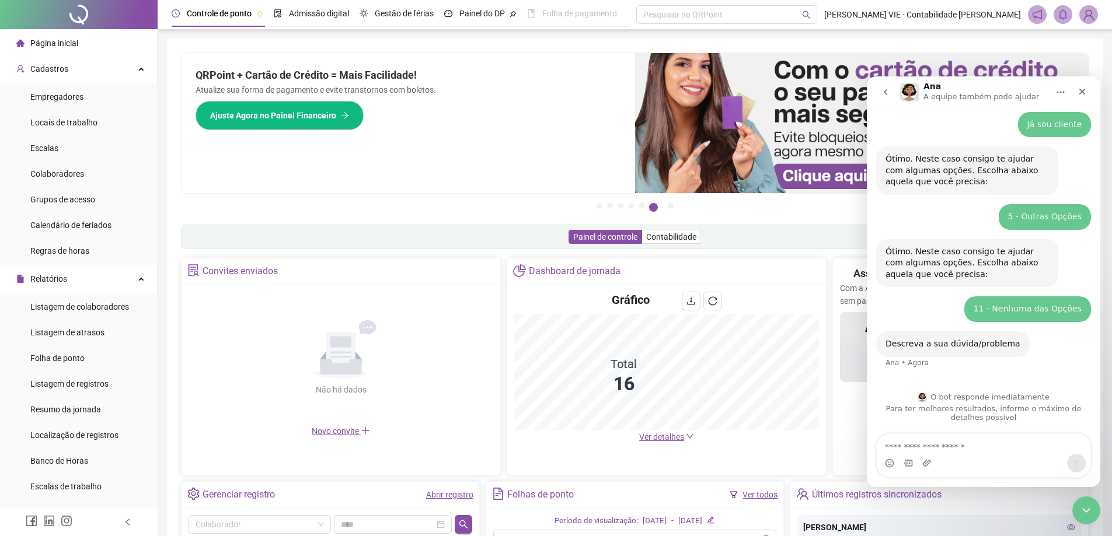
click at [330, 432] on span "Novo convite" at bounding box center [341, 431] width 58 height 9
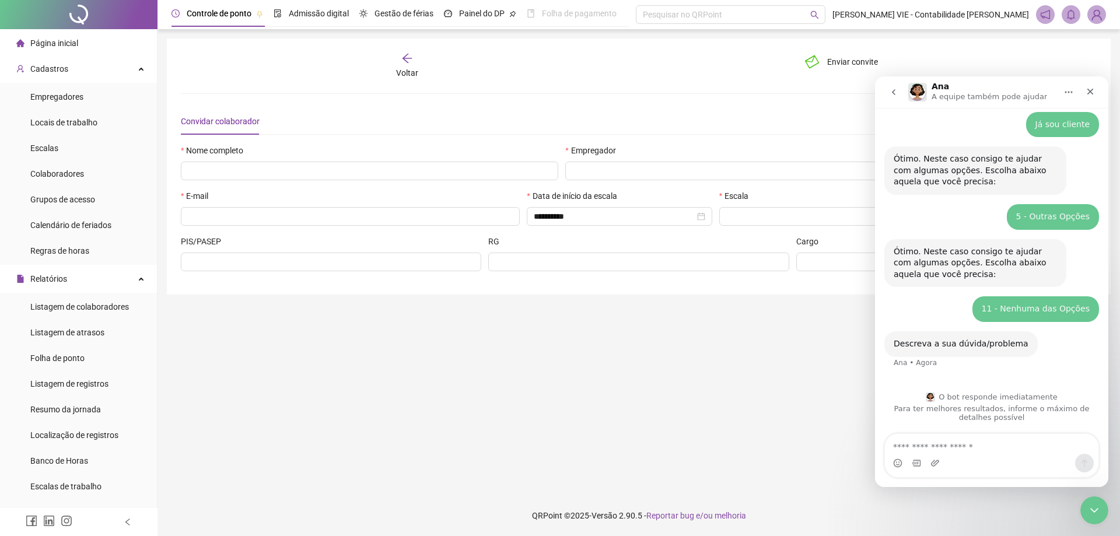
type input "*****"
click at [969, 454] on div "Messenger da Intercom" at bounding box center [992, 463] width 214 height 19
click at [980, 436] on textarea "Envie uma mensagem..." at bounding box center [992, 444] width 214 height 20
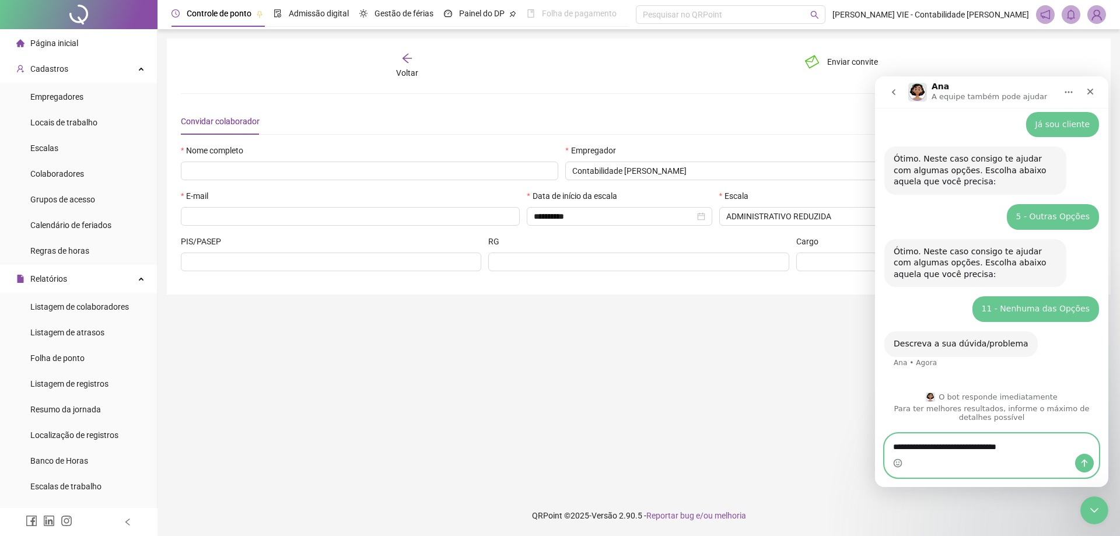
type textarea "**********"
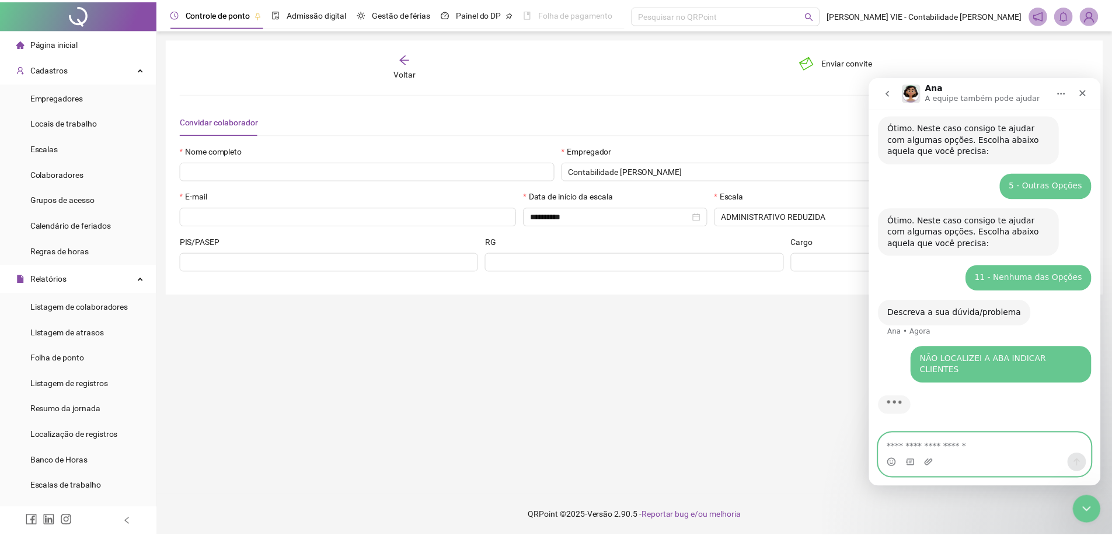
scroll to position [86, 0]
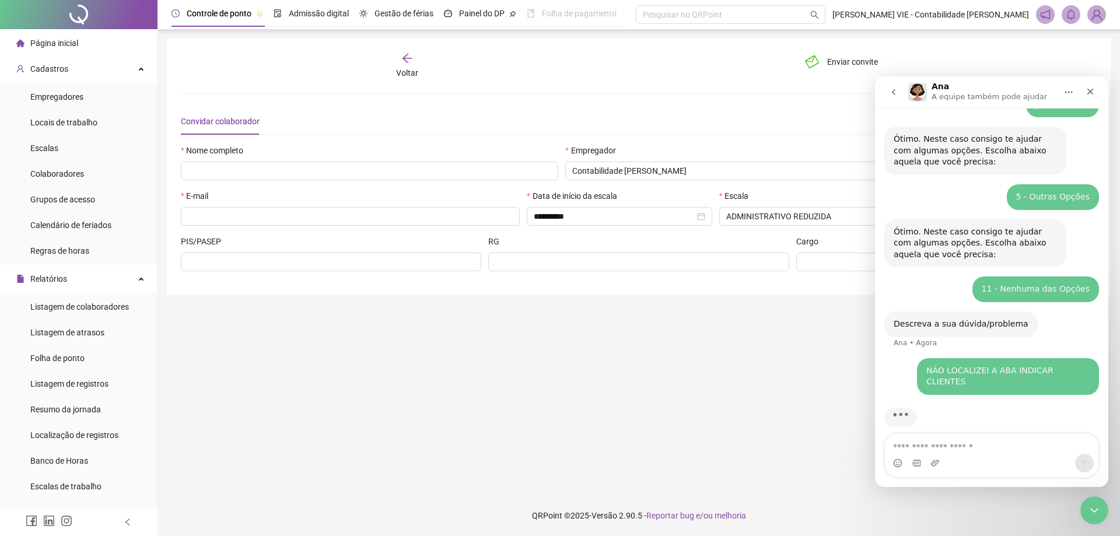
click at [83, 43] on li "Página inicial" at bounding box center [78, 43] width 152 height 23
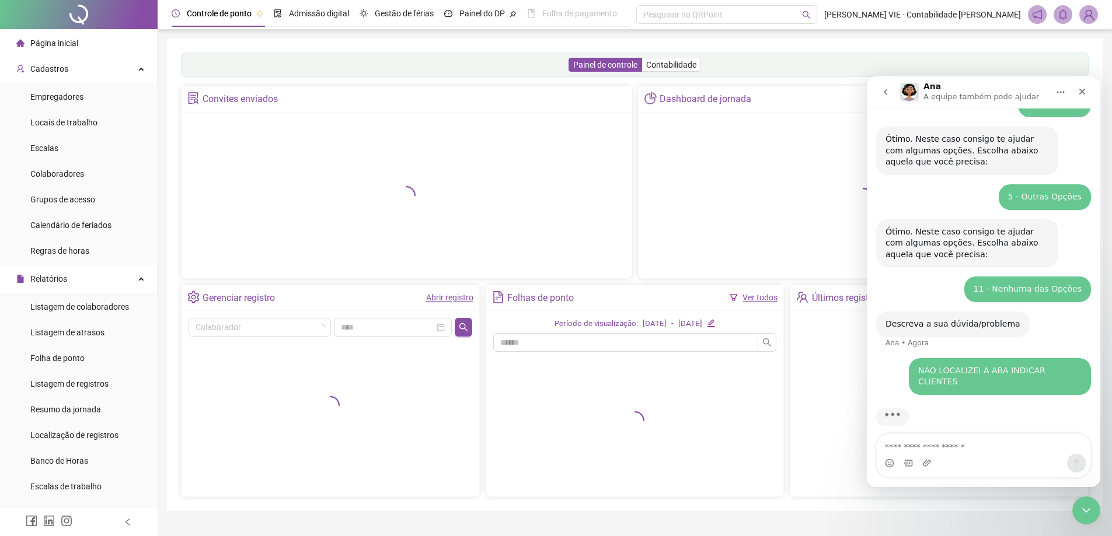
click at [80, 11] on div at bounding box center [79, 14] width 158 height 29
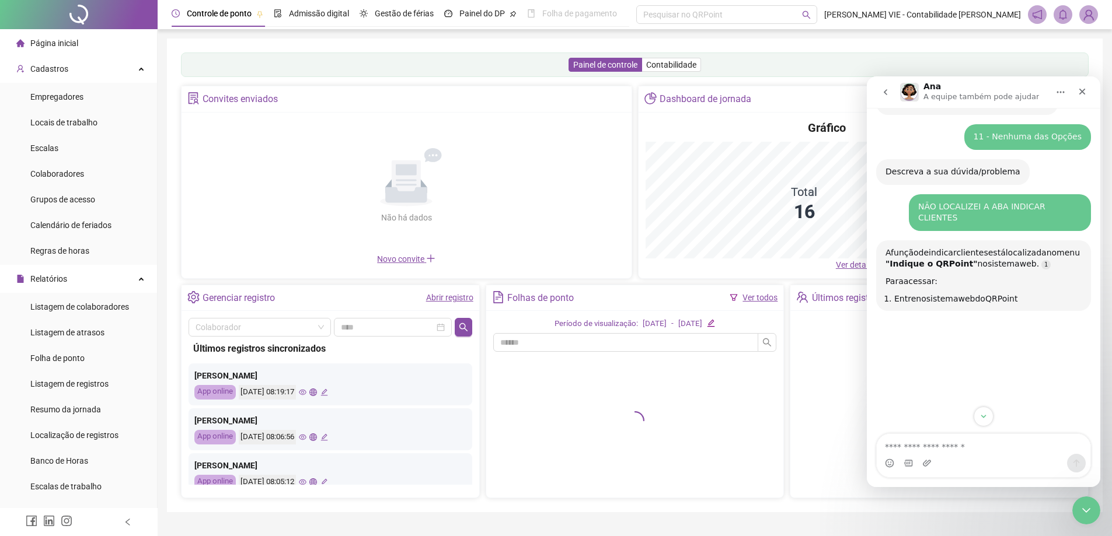
scroll to position [328, 0]
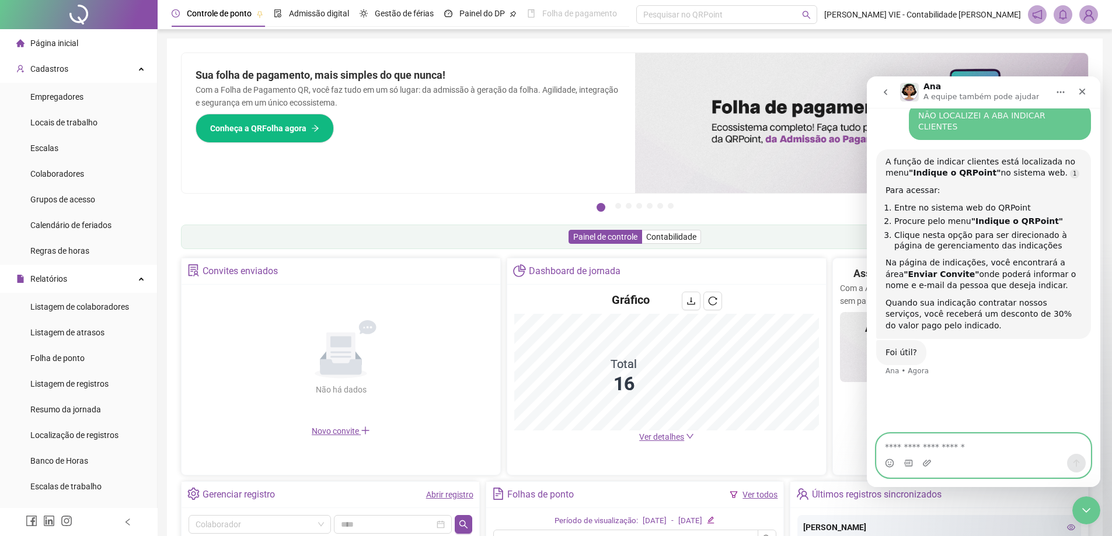
click at [940, 446] on textarea "Envie uma mensagem..." at bounding box center [983, 444] width 214 height 20
type textarea "**********"
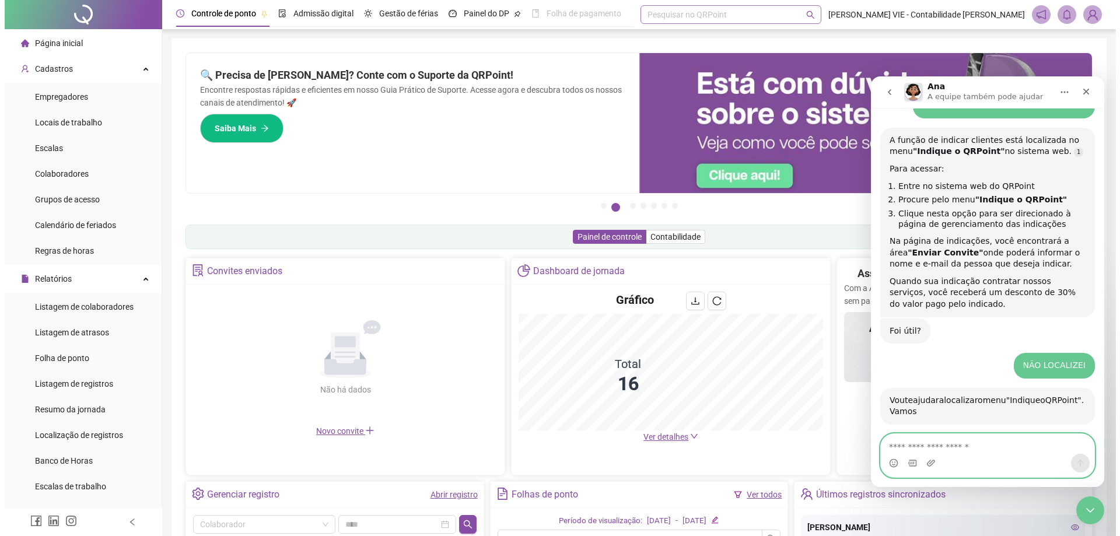
scroll to position [588, 0]
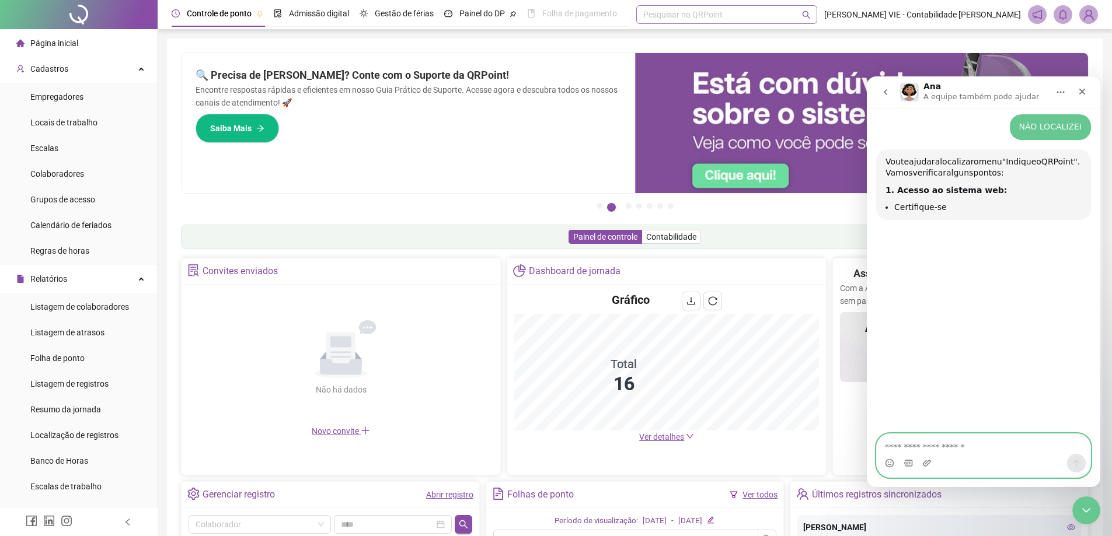
click at [700, 15] on div "Pesquisar no QRPoint" at bounding box center [726, 14] width 181 height 19
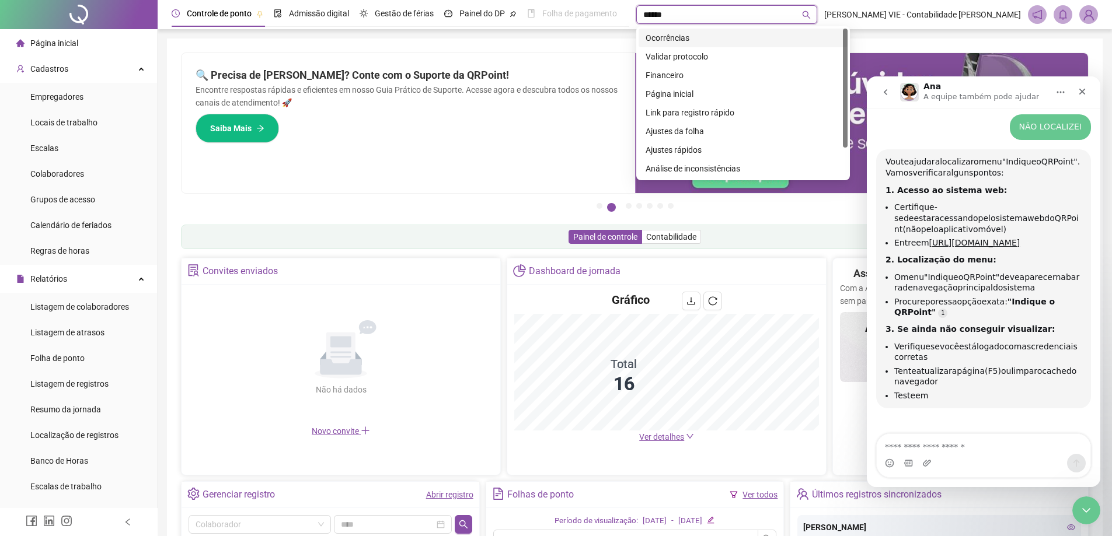
type input "*******"
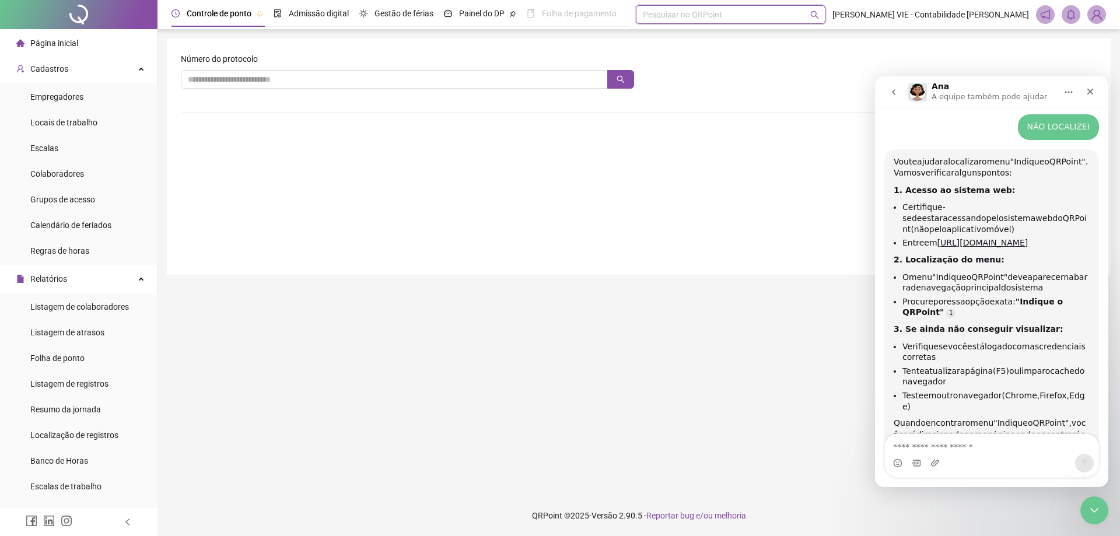
scroll to position [612, 0]
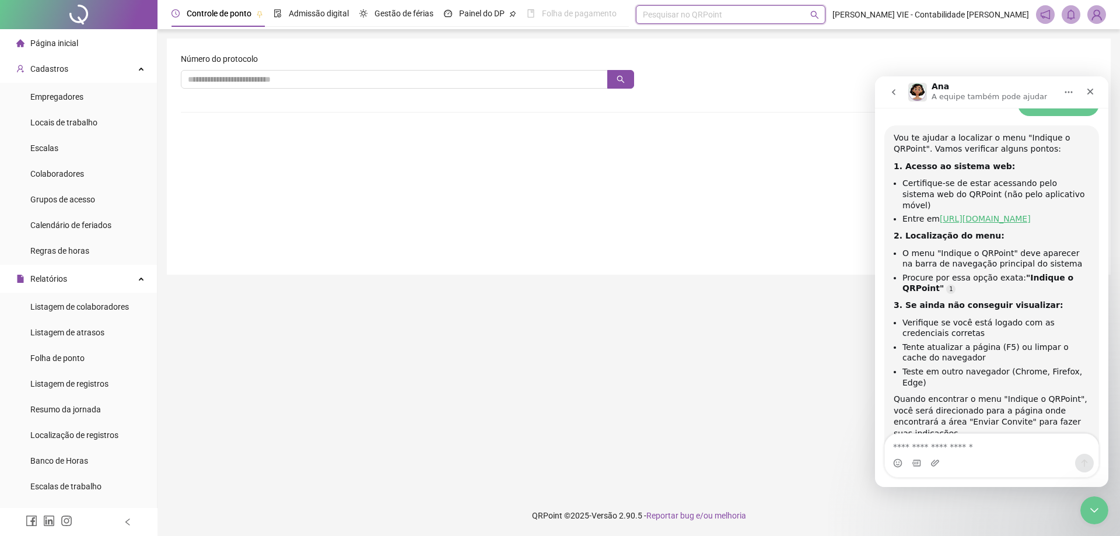
click at [994, 214] on link "[URL][DOMAIN_NAME]" at bounding box center [985, 218] width 91 height 9
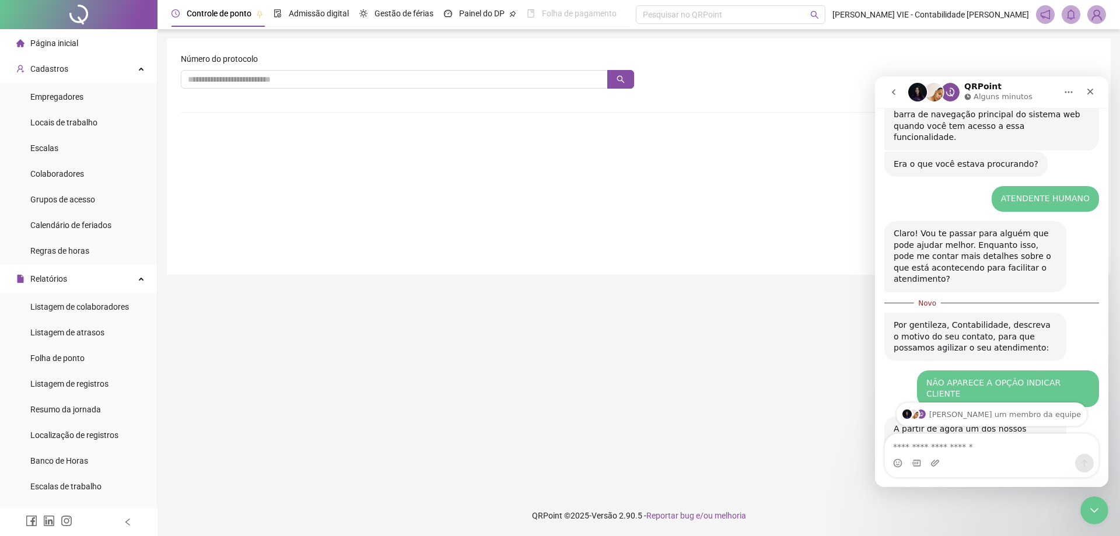
scroll to position [1341, 0]
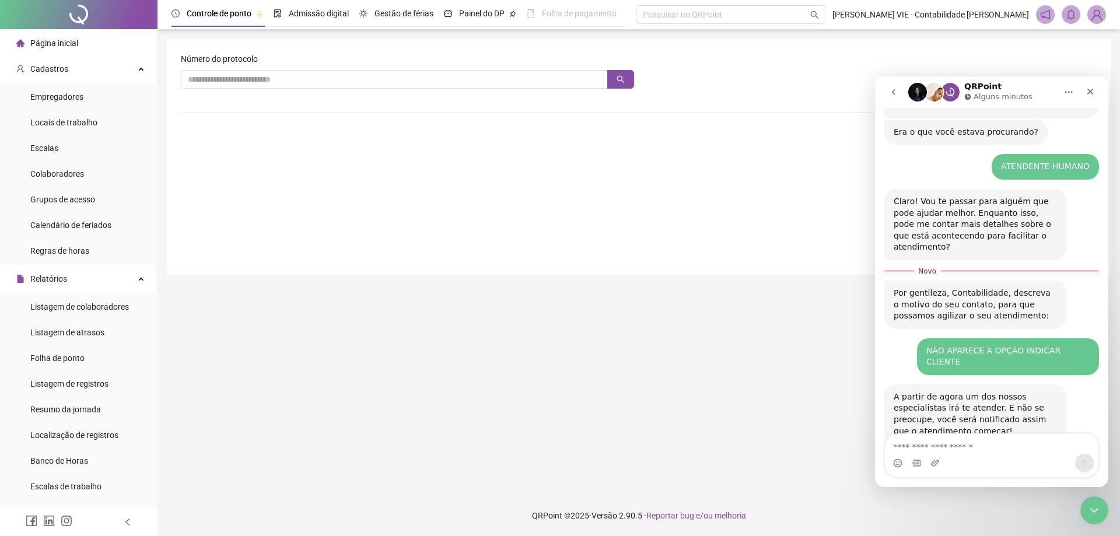
click at [941, 467] on div "Messenger da Intercom" at bounding box center [992, 463] width 214 height 19
click at [970, 449] on textarea "Envie uma mensagem..." at bounding box center [992, 444] width 214 height 20
type textarea "**"
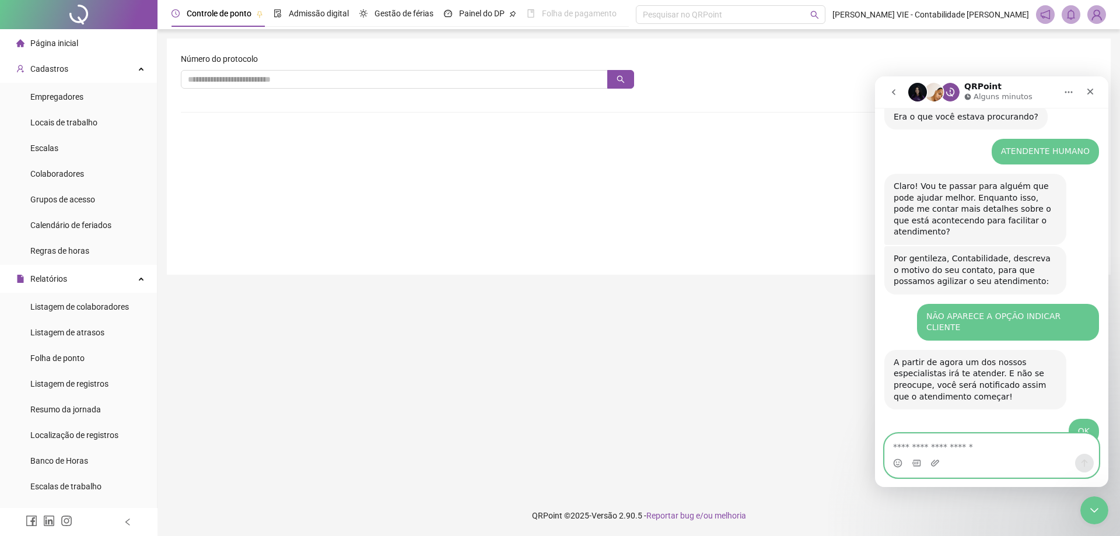
scroll to position [1443, 0]
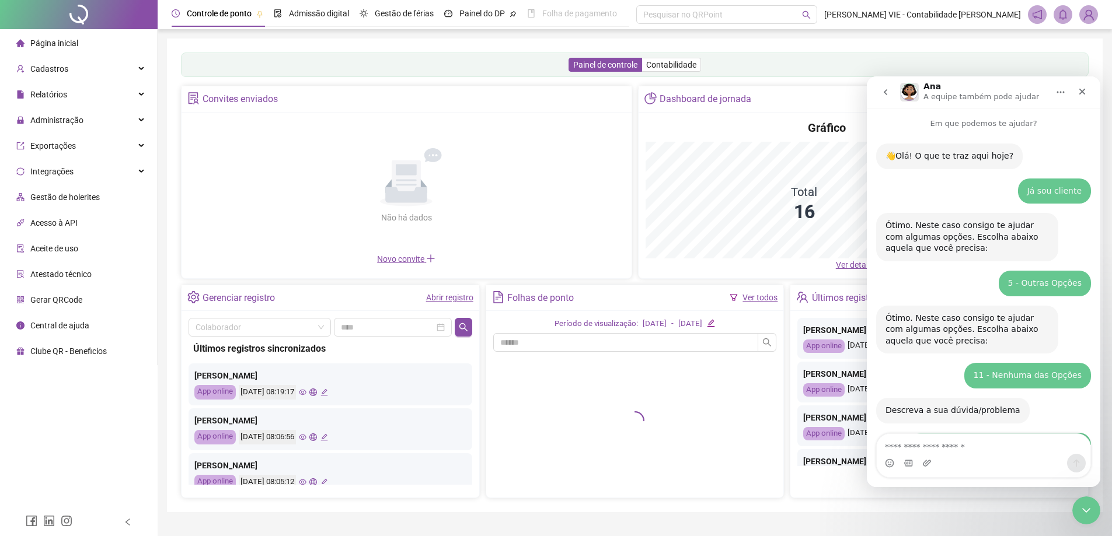
scroll to position [646, 0]
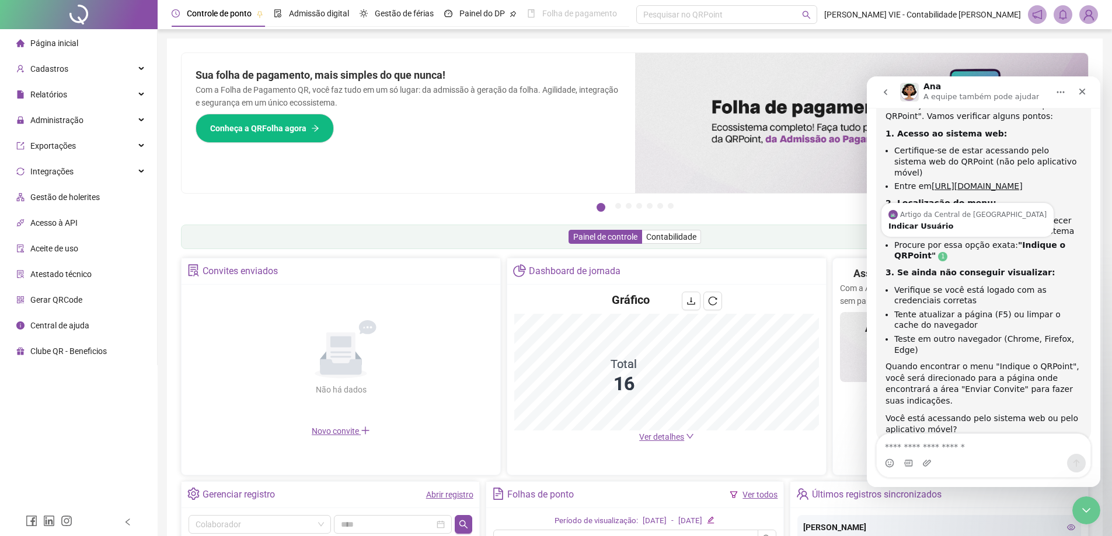
click at [938, 252] on link "Source reference 6342387:" at bounding box center [942, 256] width 9 height 9
click at [920, 222] on div "Indicar Usuário" at bounding box center [967, 226] width 158 height 8
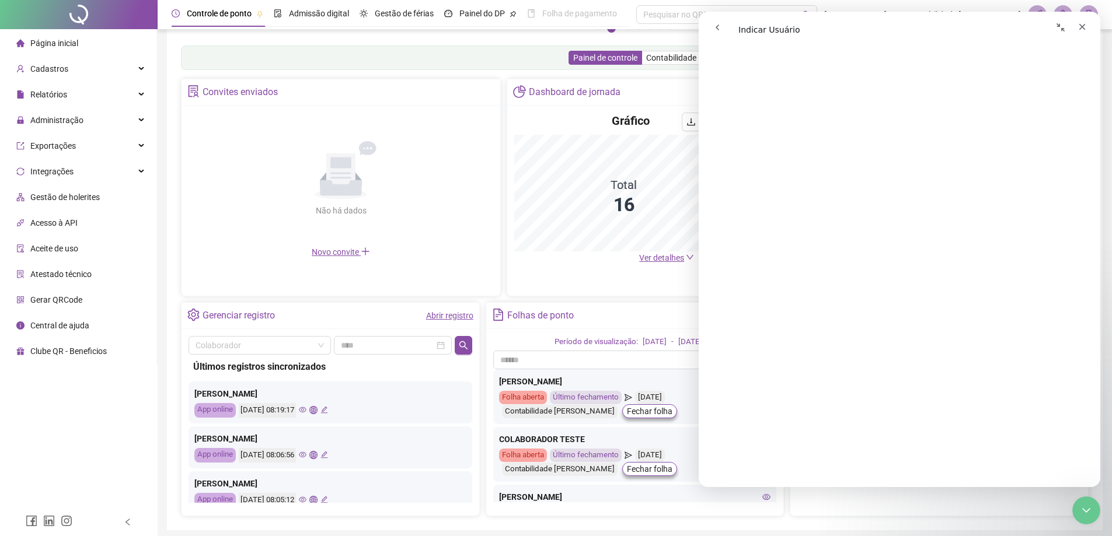
scroll to position [223, 0]
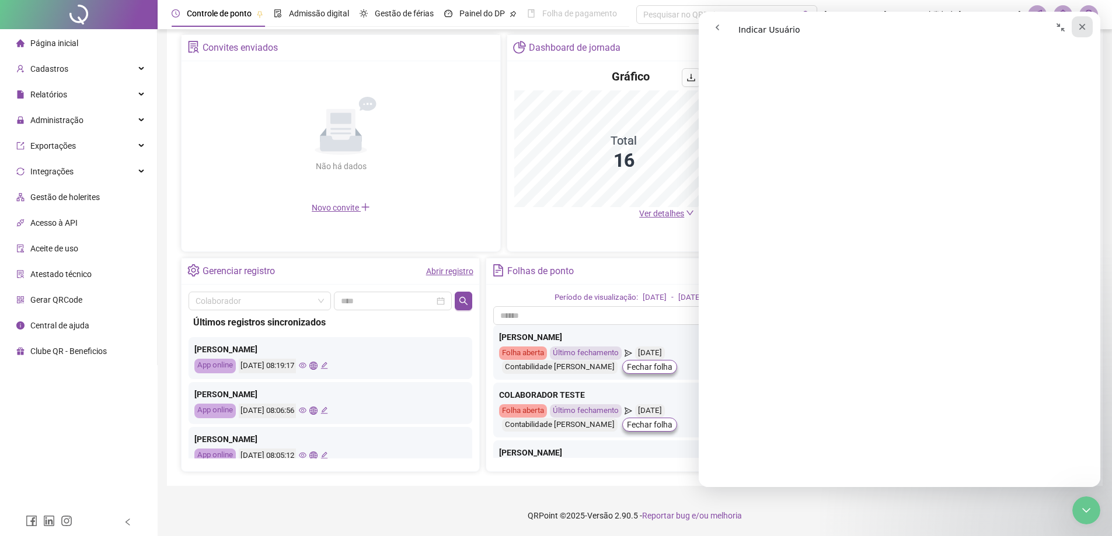
click at [1081, 29] on icon "Fechar" at bounding box center [1082, 27] width 6 height 6
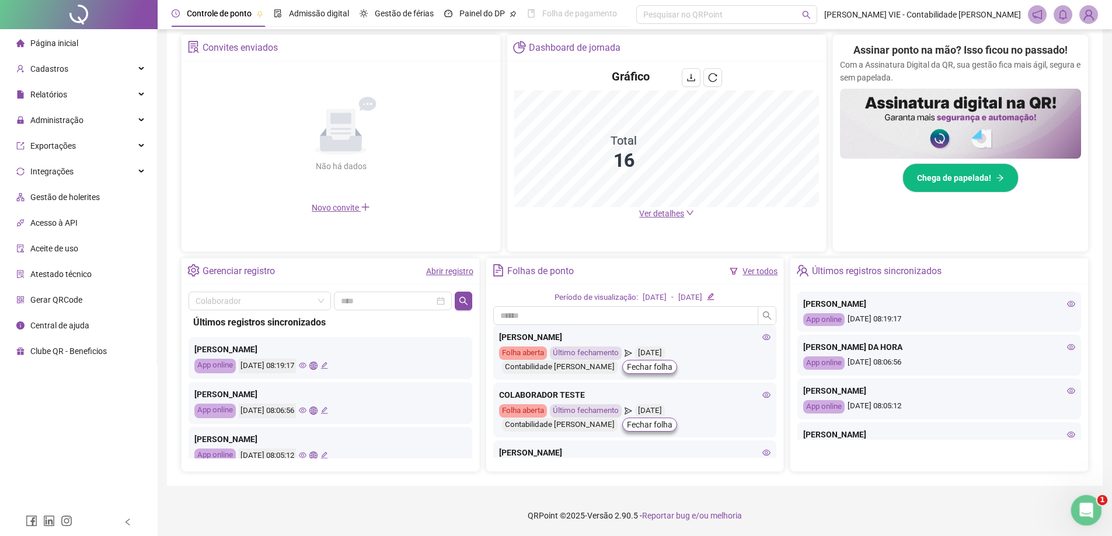
scroll to position [0, 0]
click at [1089, 506] on icon "Abertura do Messenger da Intercom" at bounding box center [1084, 508] width 19 height 19
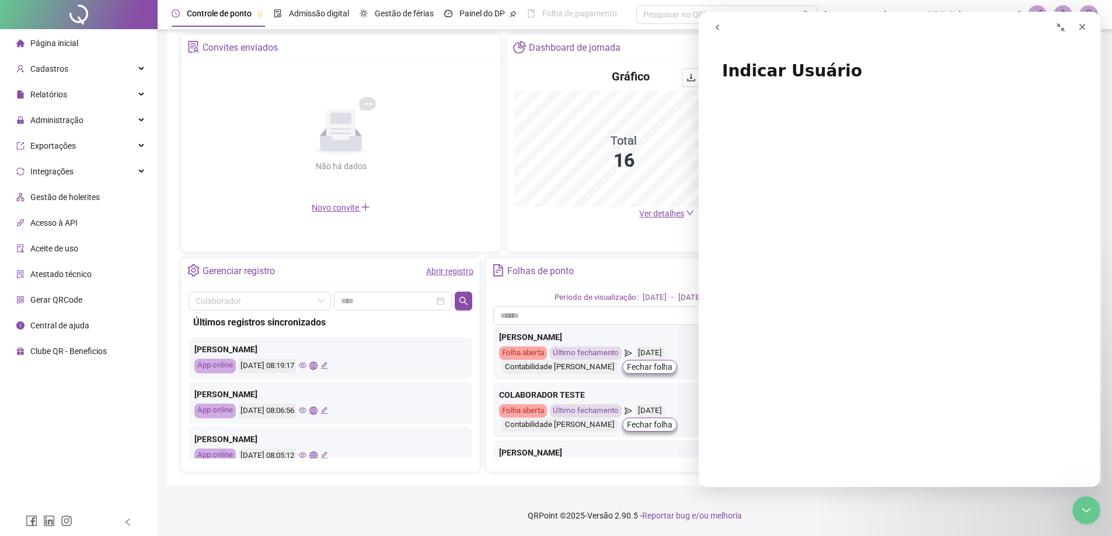
click at [724, 27] on button "go back" at bounding box center [717, 27] width 22 height 22
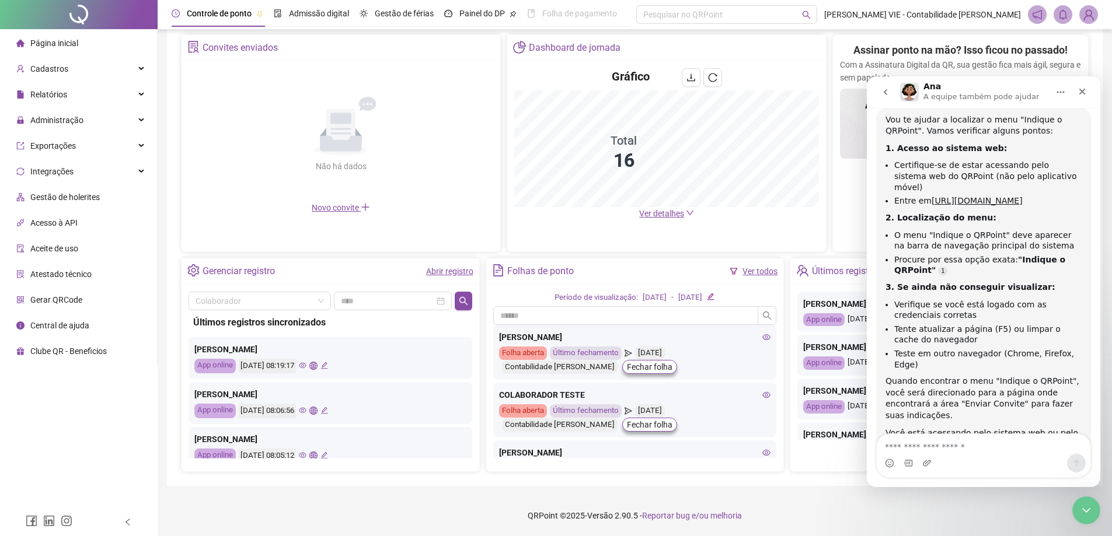
scroll to position [646, 0]
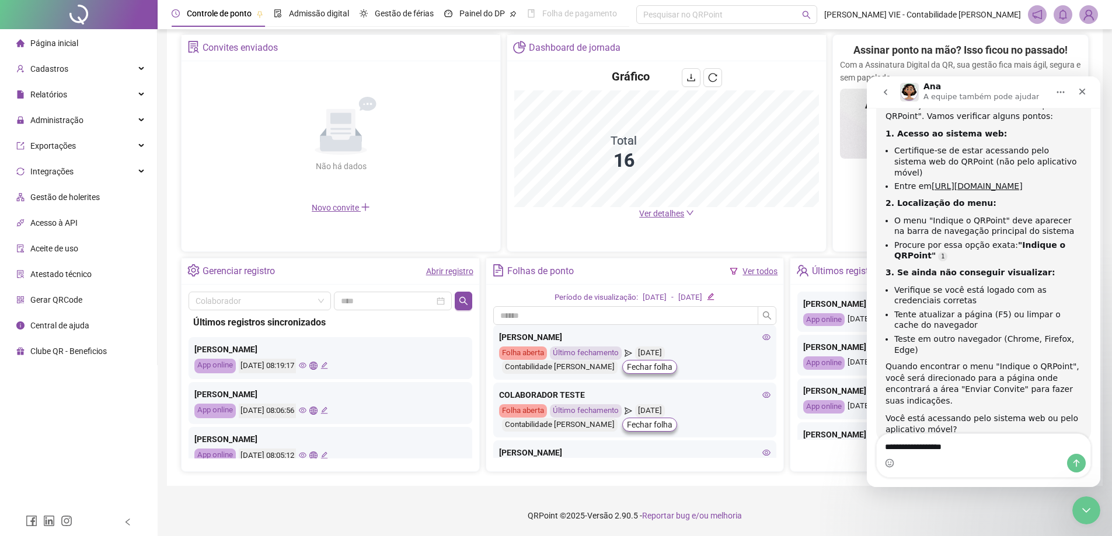
type textarea "**********"
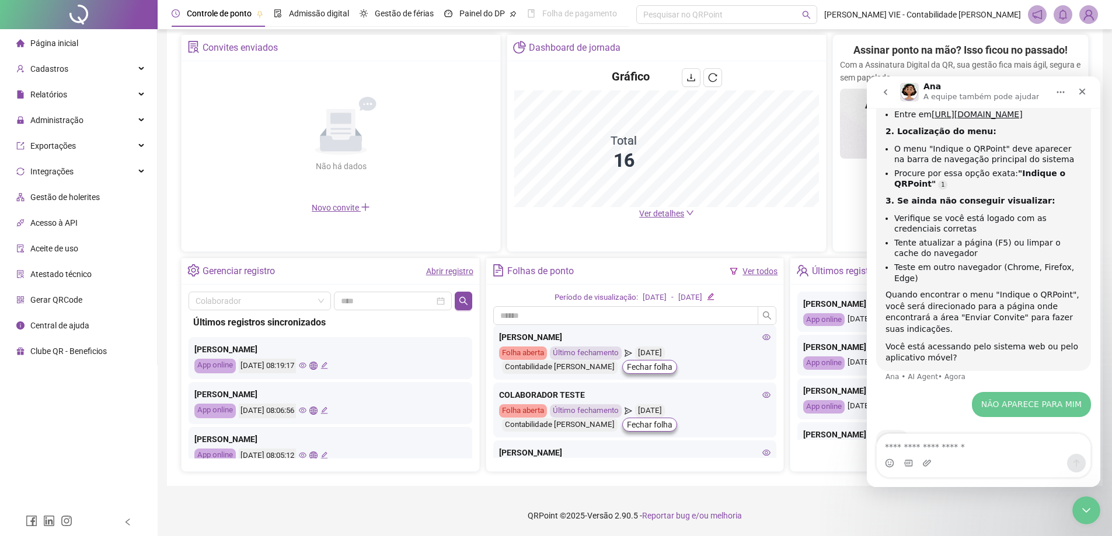
scroll to position [719, 0]
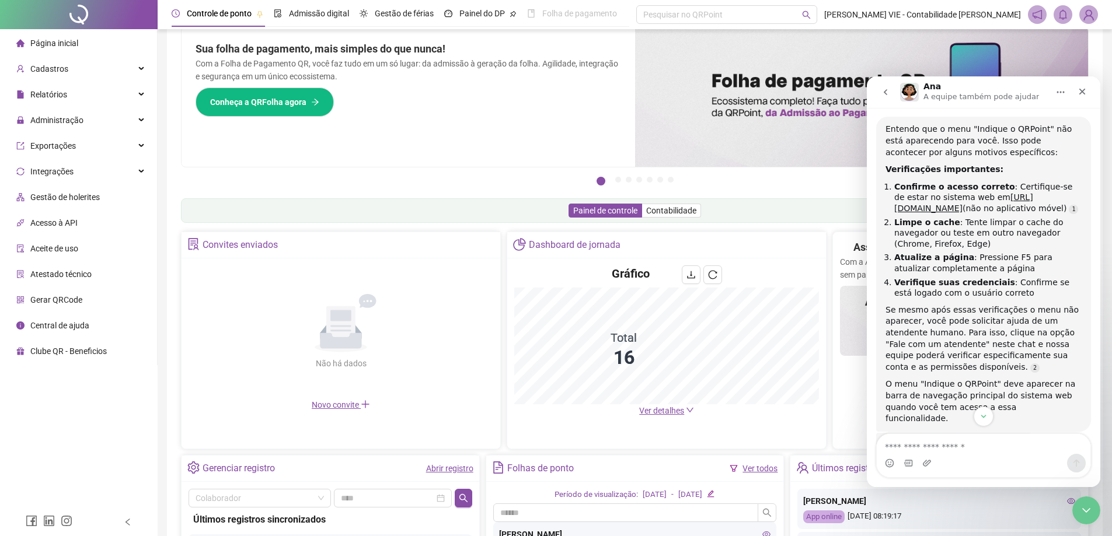
scroll to position [1020, 0]
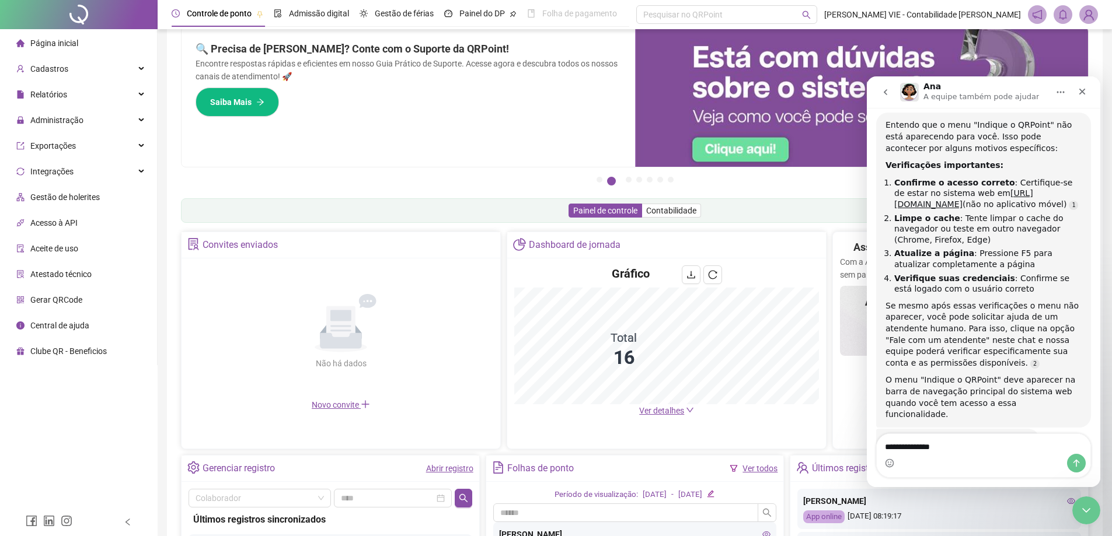
type textarea "**********"
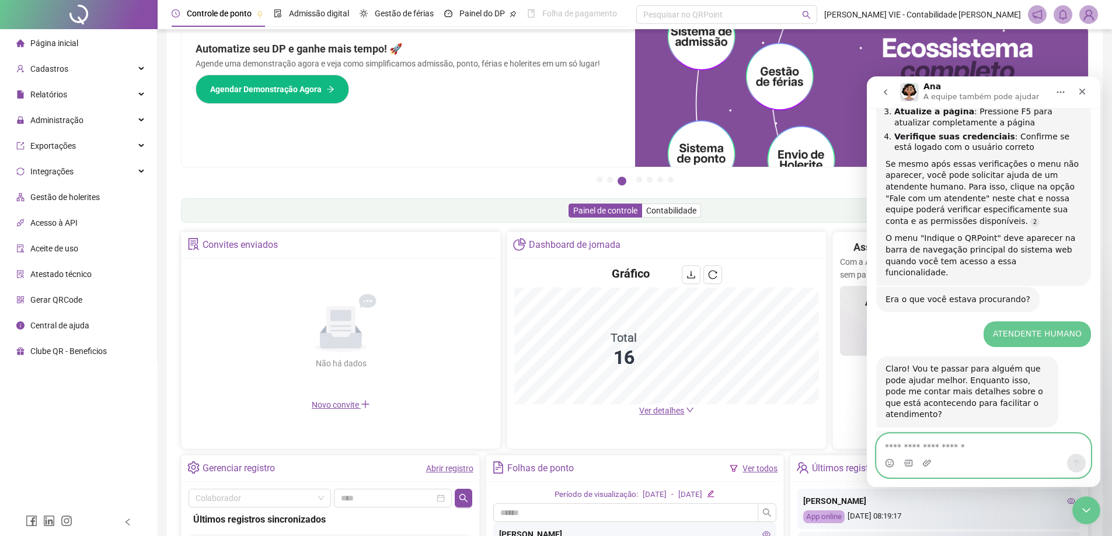
scroll to position [1174, 0]
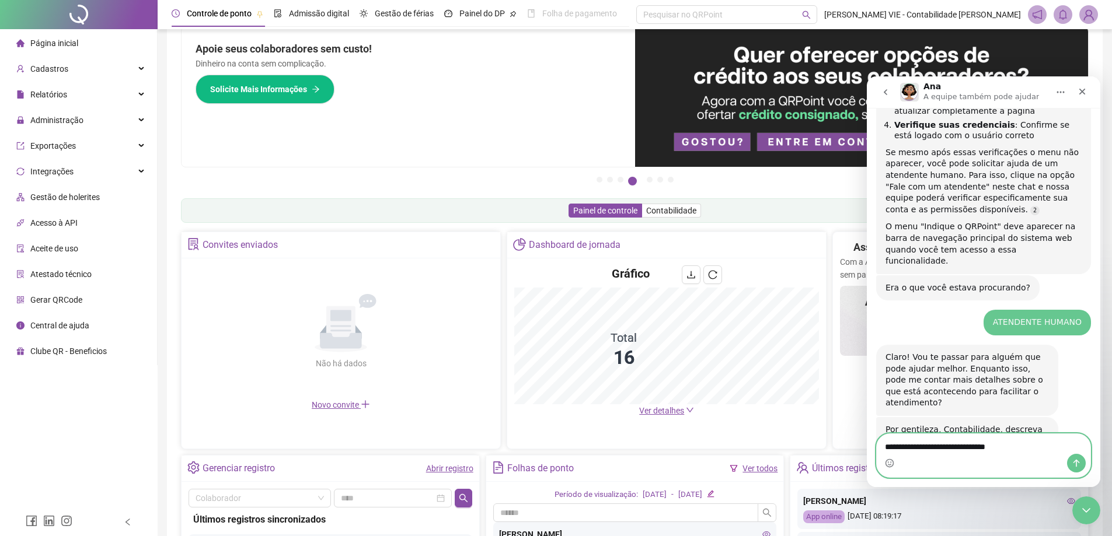
type textarea "**********"
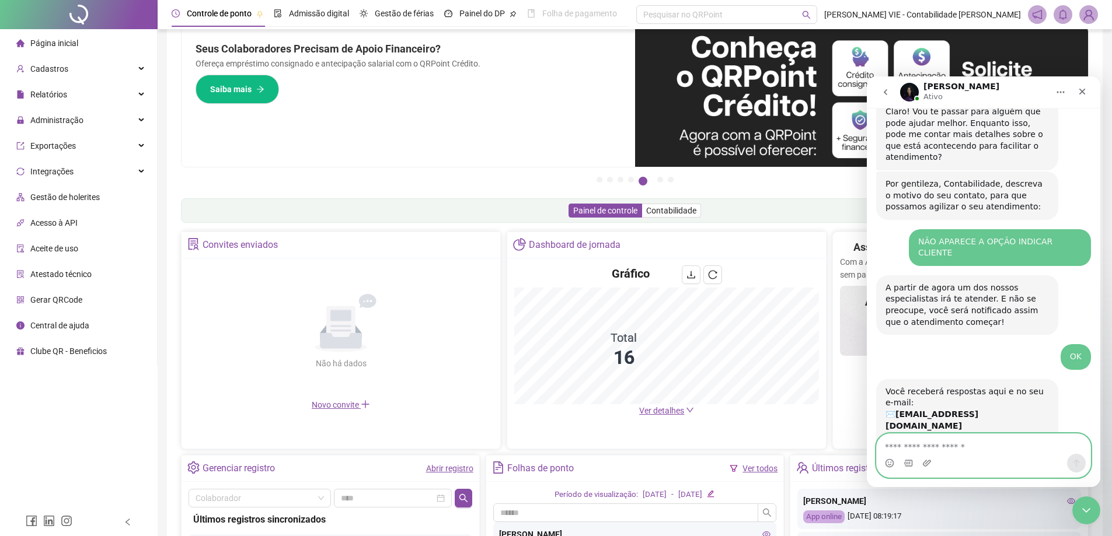
scroll to position [1472, 0]
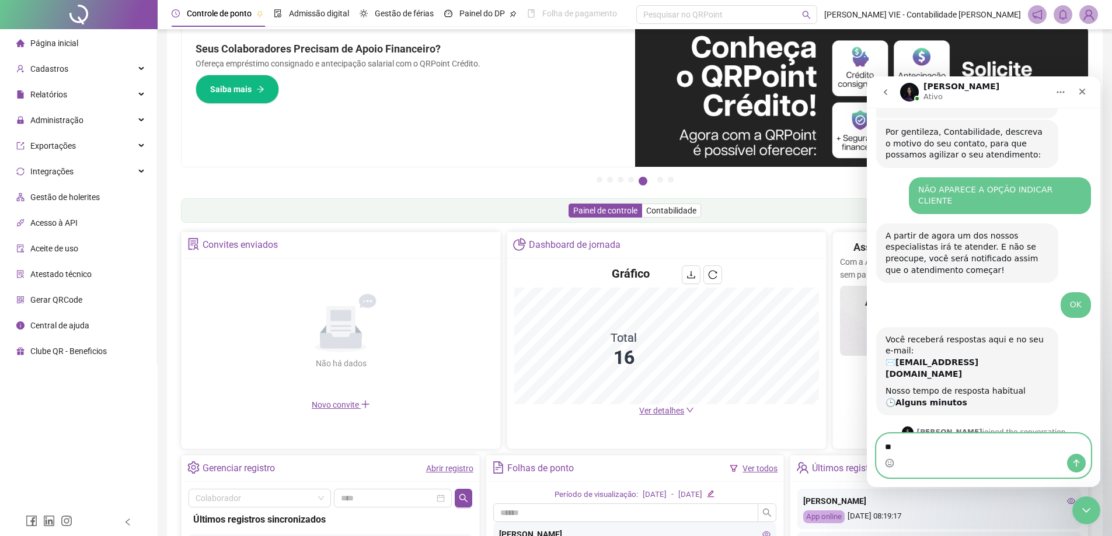
type textarea "*"
type textarea "****"
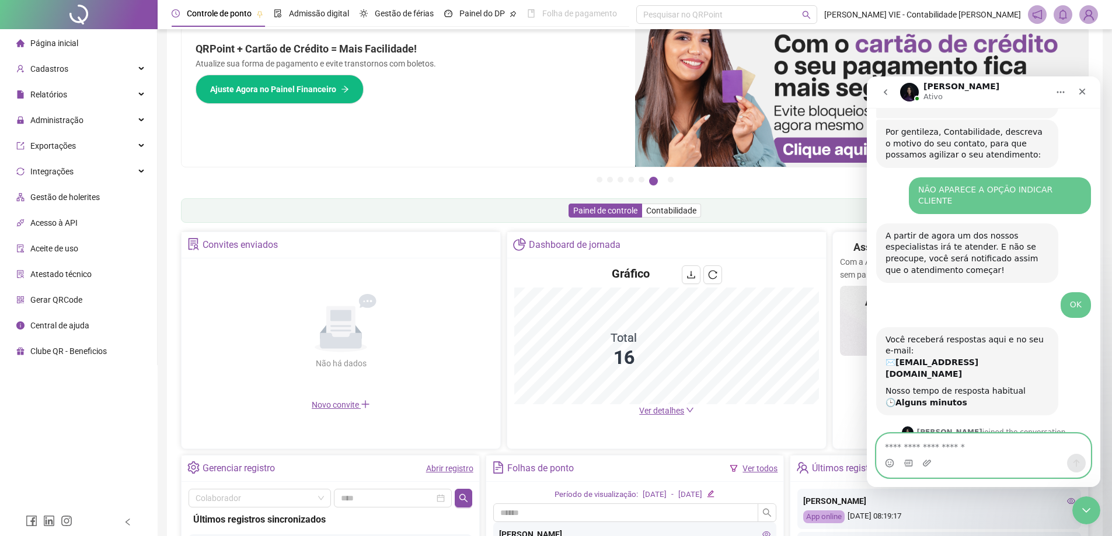
scroll to position [1507, 0]
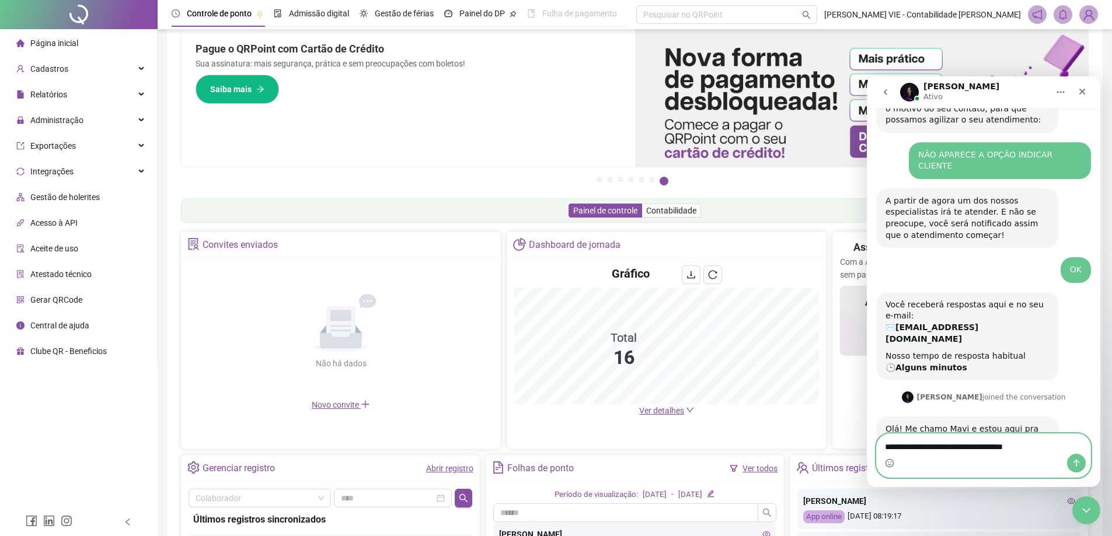
click at [935, 448] on textarea "**********" at bounding box center [983, 444] width 214 height 20
type textarea "**********"
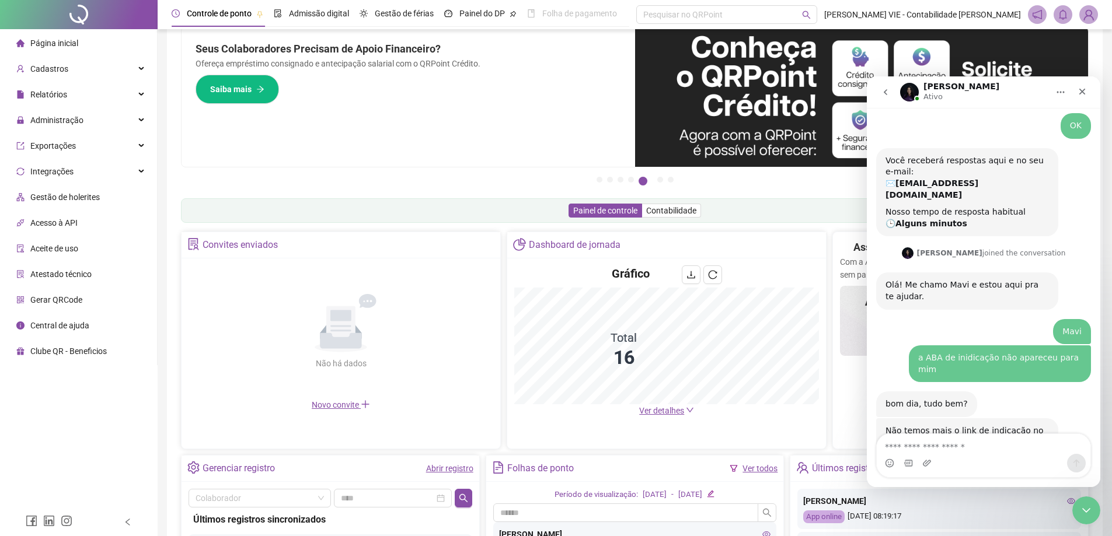
scroll to position [1606, 0]
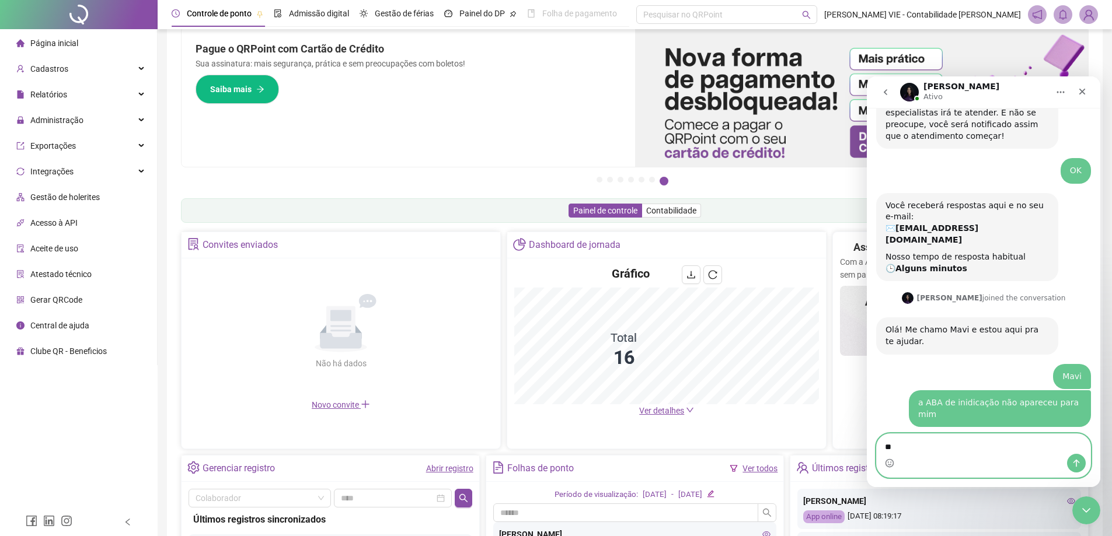
type textarea "*"
type textarea "*******"
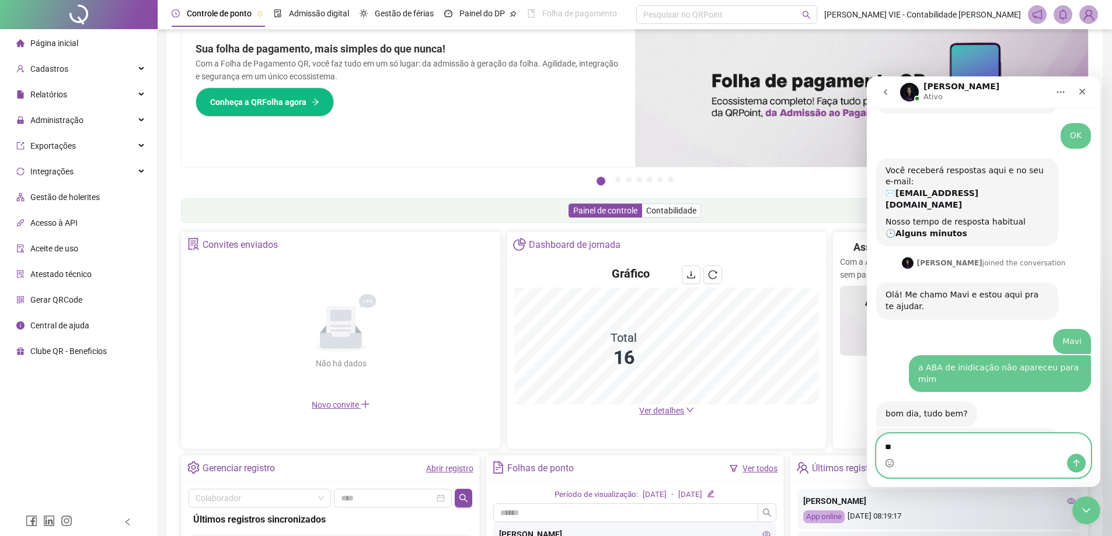
type textarea "*"
type textarea "**********"
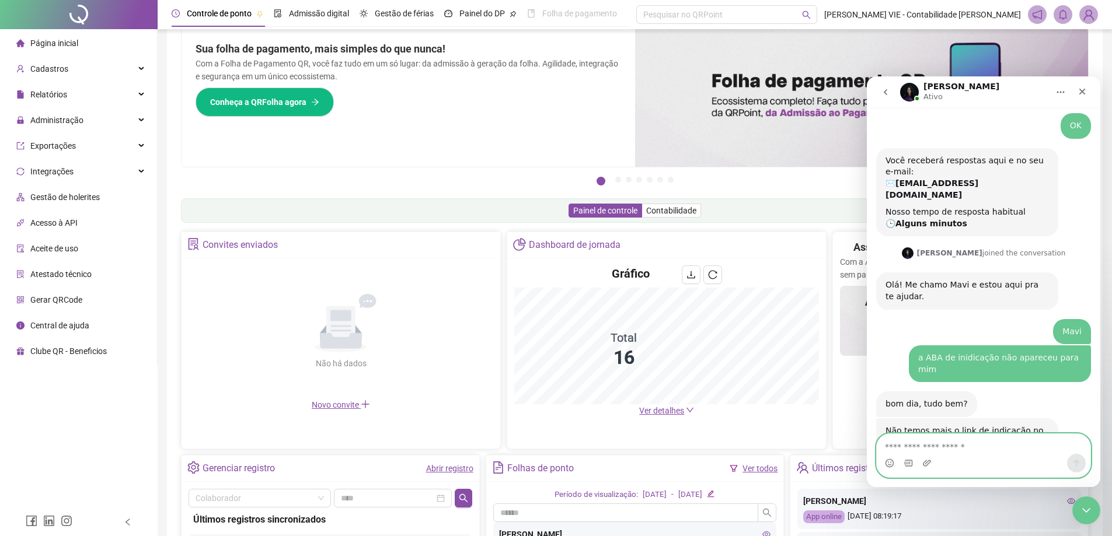
scroll to position [1668, 0]
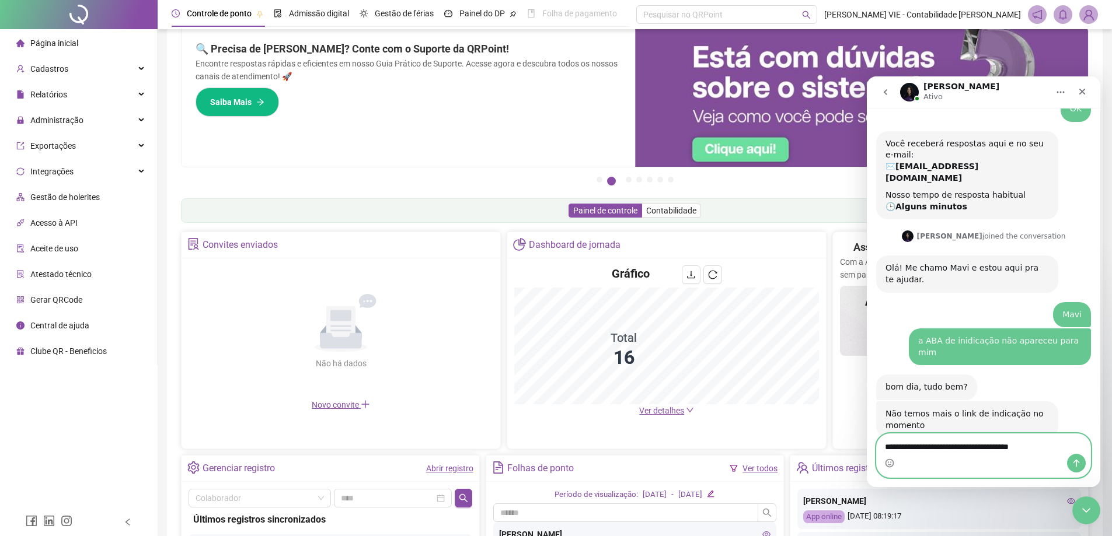
type textarea "**********"
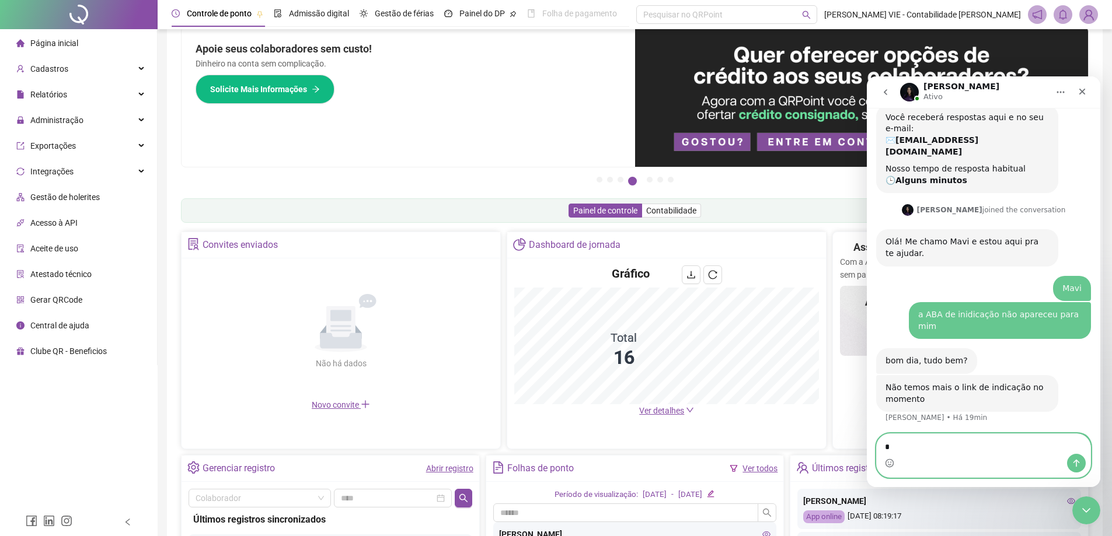
drag, startPoint x: 938, startPoint y: 442, endPoint x: 1689, endPoint y: 507, distance: 753.7
click html "Maria Ativo Em que podemos te ajudar? 👋Olá! O que te traz aqui hoje? Ana • Há 3…"
type textarea "***"
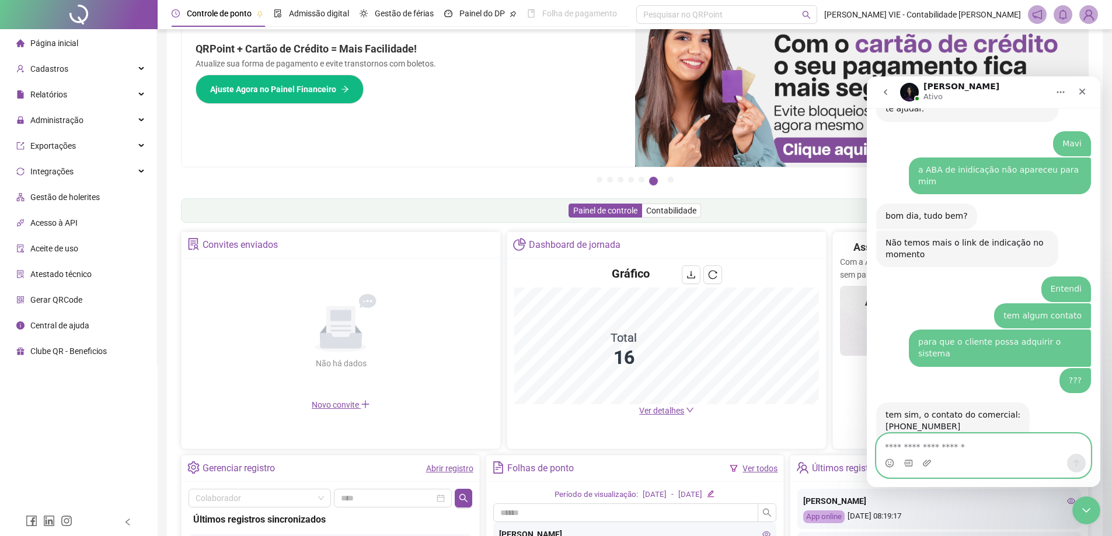
scroll to position [1794, 0]
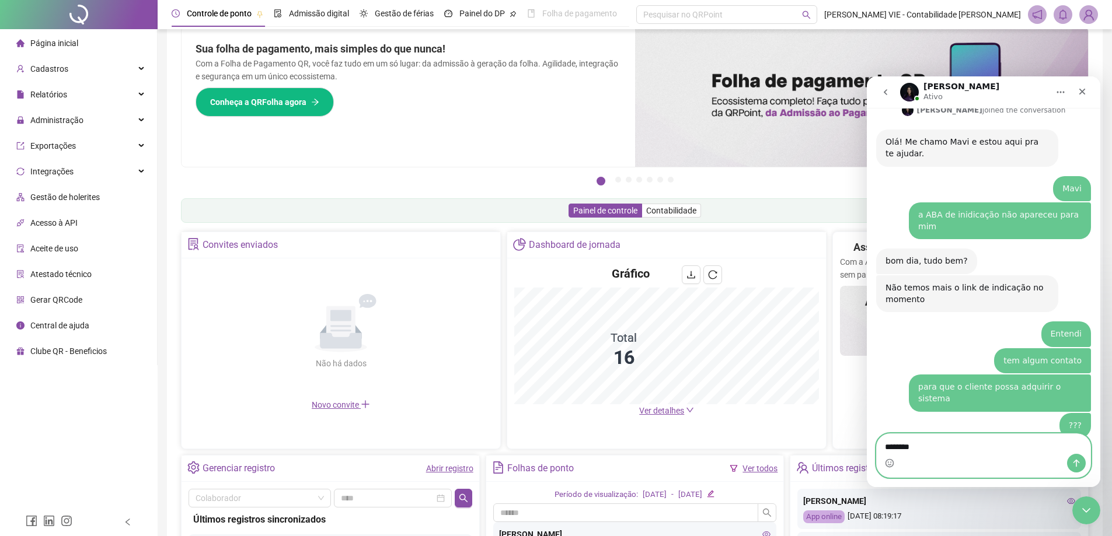
type textarea "*********"
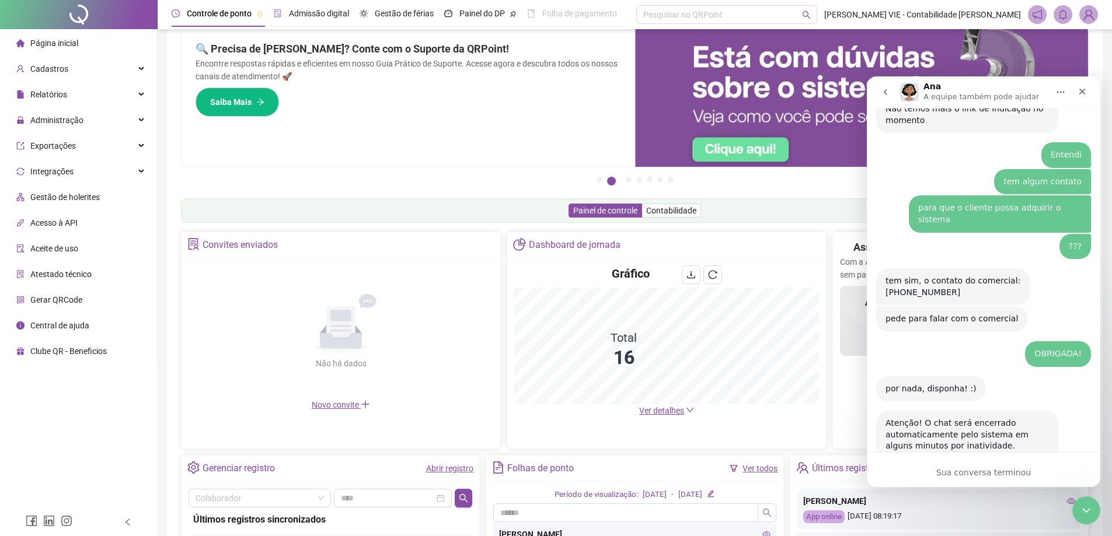
scroll to position [1974, 0]
click at [1084, 92] on icon "Fechar" at bounding box center [1081, 91] width 9 height 9
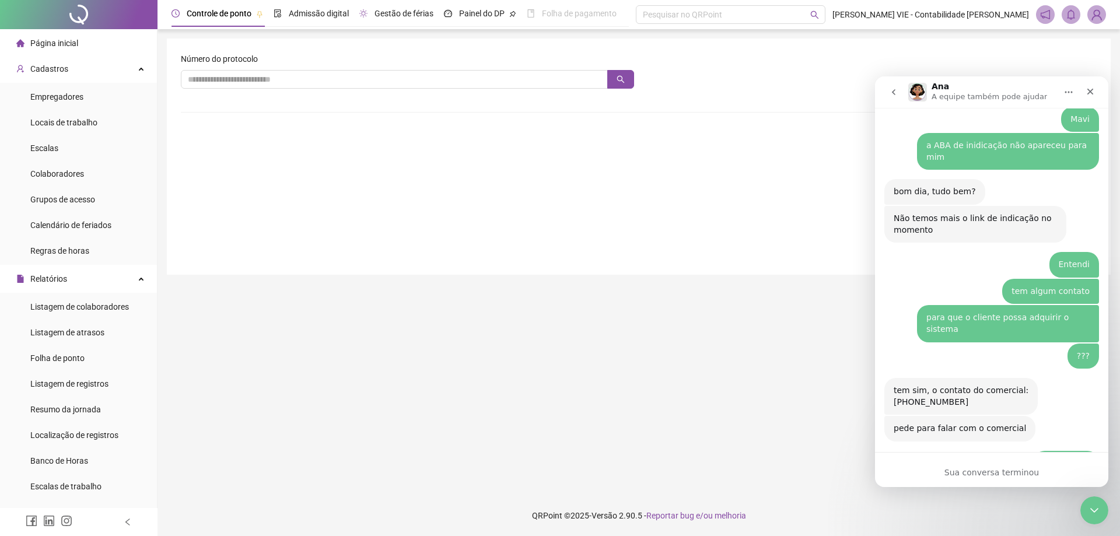
scroll to position [1986, 0]
